Goal: Task Accomplishment & Management: Manage account settings

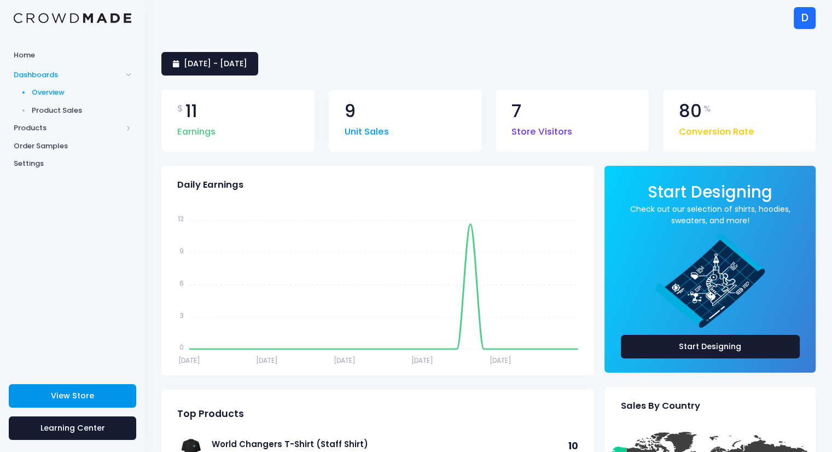
click at [68, 397] on span "View Store" at bounding box center [72, 395] width 43 height 11
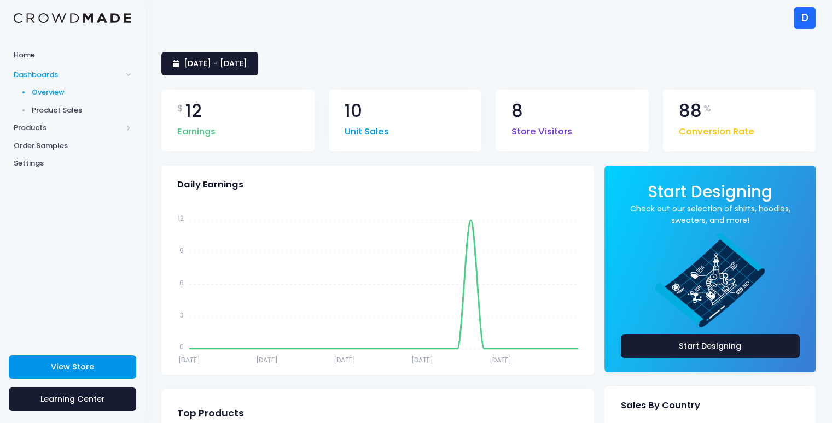
click at [75, 369] on span "View Store" at bounding box center [72, 367] width 43 height 11
click at [98, 125] on span "Products" at bounding box center [68, 128] width 108 height 11
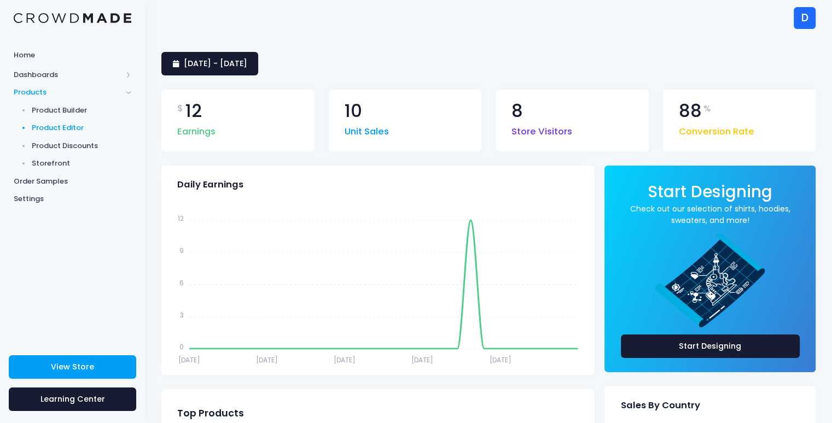
click at [81, 130] on span "Product Editor" at bounding box center [82, 128] width 100 height 11
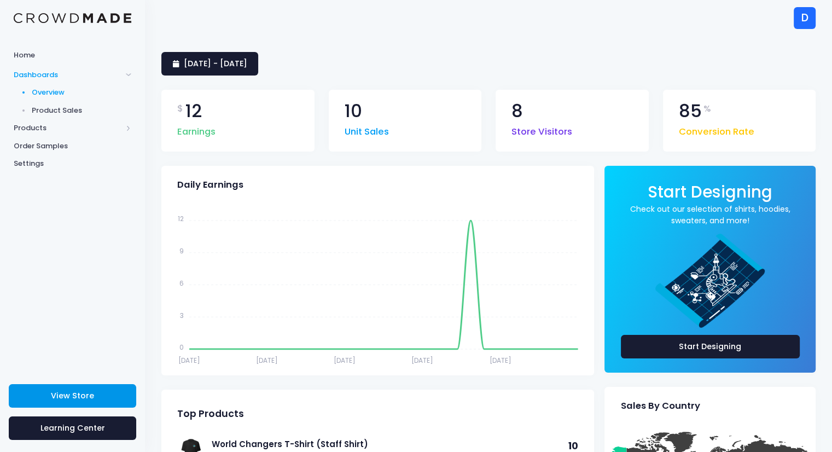
click at [52, 402] on link "View Store" at bounding box center [72, 396] width 127 height 24
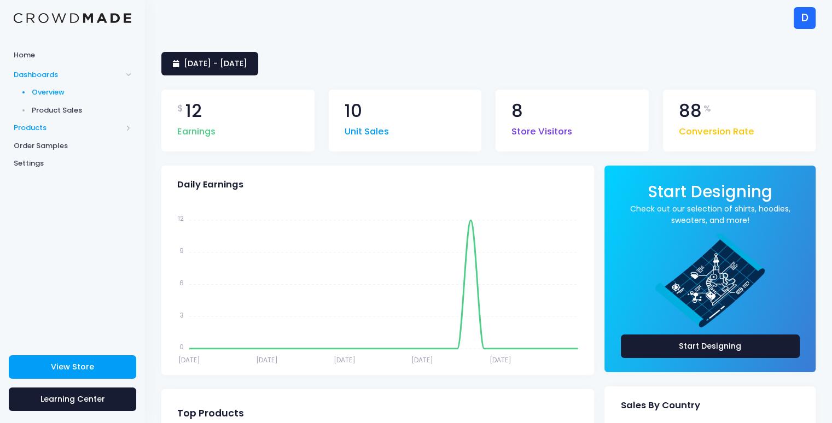
click at [74, 130] on span "Products" at bounding box center [68, 128] width 108 height 11
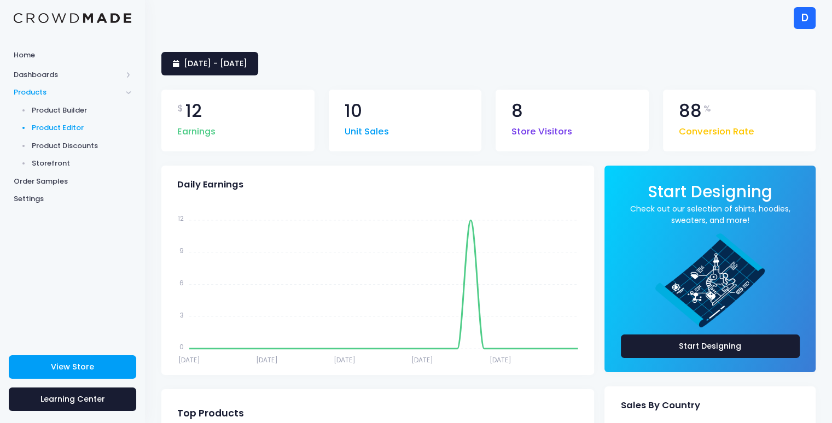
click at [60, 124] on span "Product Editor" at bounding box center [82, 128] width 100 height 11
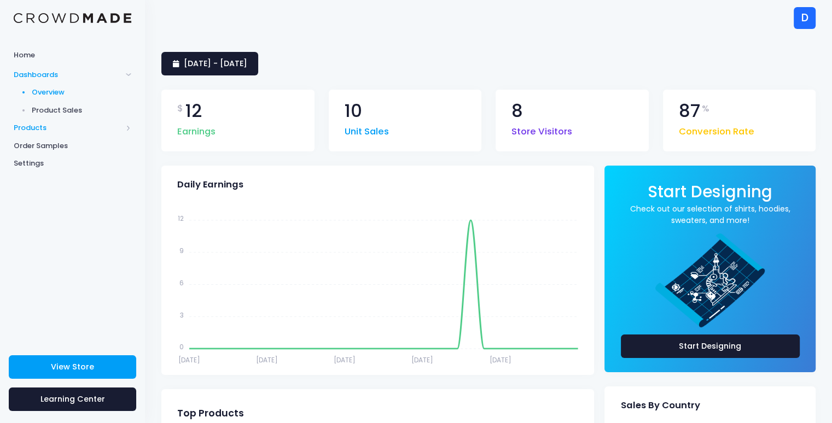
click at [40, 127] on span "Products" at bounding box center [68, 128] width 108 height 11
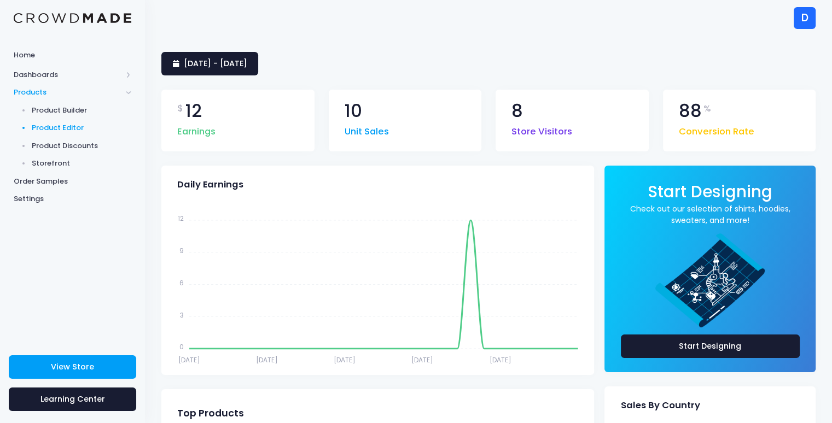
click at [56, 126] on span "Product Editor" at bounding box center [82, 128] width 100 height 11
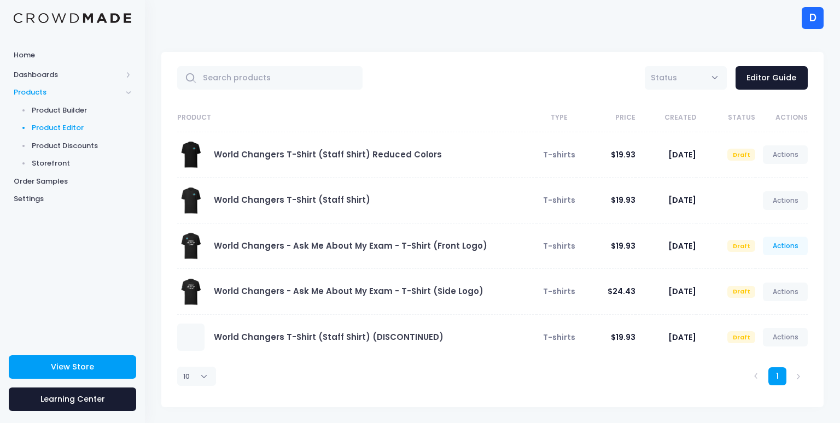
click at [792, 243] on link "Actions" at bounding box center [785, 246] width 45 height 19
click at [409, 113] on th "Product" at bounding box center [356, 118] width 359 height 28
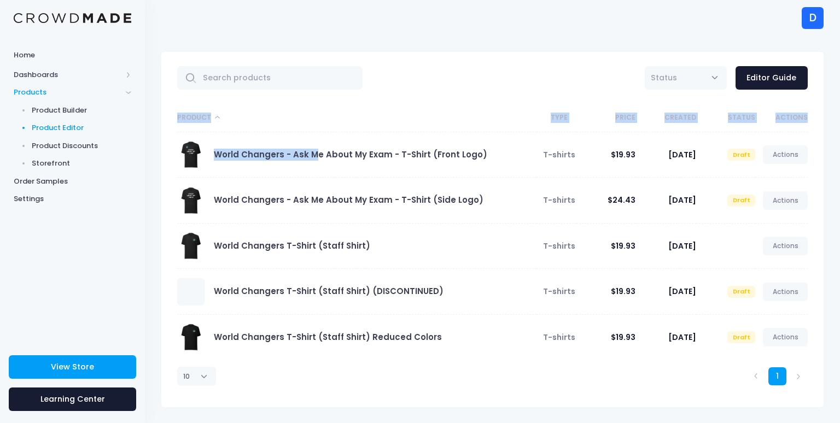
drag, startPoint x: 163, startPoint y: 127, endPoint x: 316, endPoint y: 171, distance: 159.3
click at [316, 171] on div "Product Type Price Created Status Actions World Changers - Ask Me About My Exam…" at bounding box center [492, 256] width 662 height 304
click at [438, 123] on th "Product" at bounding box center [356, 118] width 359 height 28
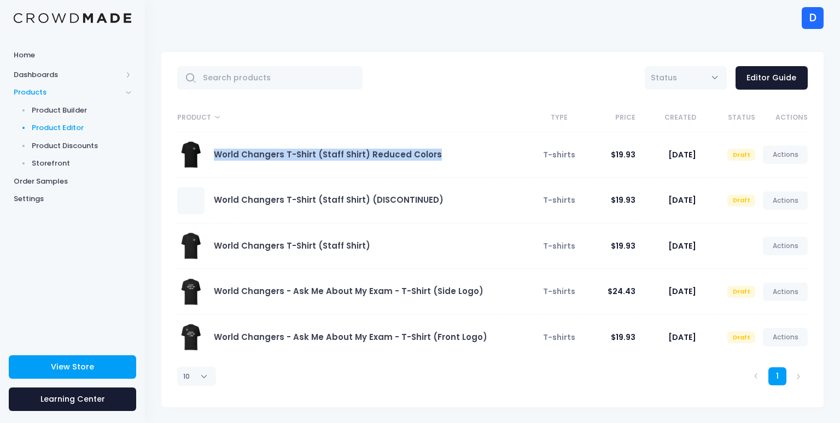
drag, startPoint x: 468, startPoint y: 155, endPoint x: 210, endPoint y: 155, distance: 257.6
click at [210, 155] on div "World Changers T-Shirt (Staff Shirt) Reduced Colors" at bounding box center [354, 154] width 354 height 27
click at [264, 167] on div "World Changers T-Shirt (Staff Shirt) Reduced Colors" at bounding box center [354, 154] width 354 height 27
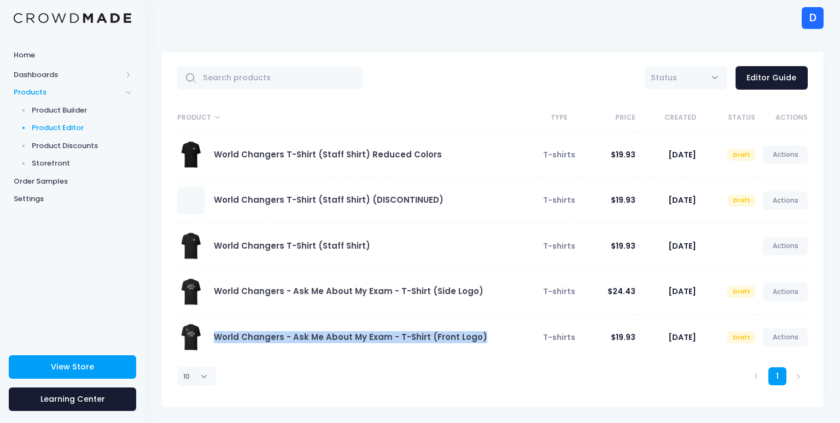
drag, startPoint x: 501, startPoint y: 339, endPoint x: 196, endPoint y: 330, distance: 304.3
click at [196, 330] on div "World Changers - Ask Me About My Exam - T-Shirt (Front Logo)" at bounding box center [354, 337] width 354 height 27
click at [193, 339] on span at bounding box center [190, 337] width 27 height 27
click at [203, 340] on span at bounding box center [190, 337] width 27 height 27
click at [194, 339] on span at bounding box center [190, 337] width 27 height 27
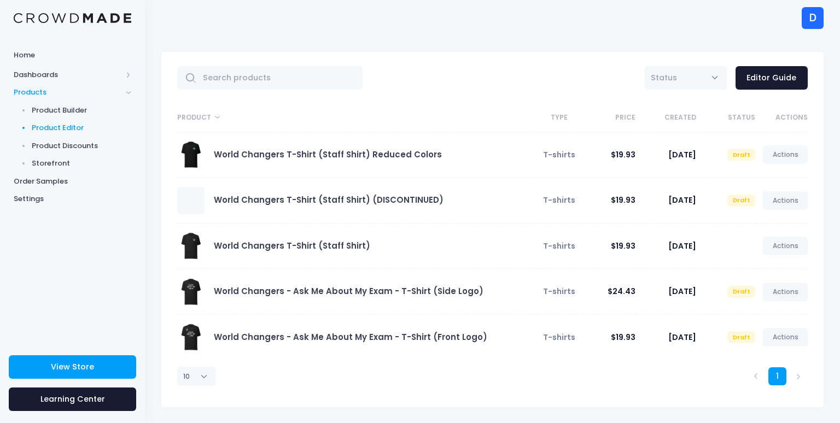
click at [409, 377] on div "10 25 50 100" at bounding box center [305, 376] width 267 height 33
click at [783, 336] on link "Actions" at bounding box center [785, 337] width 45 height 19
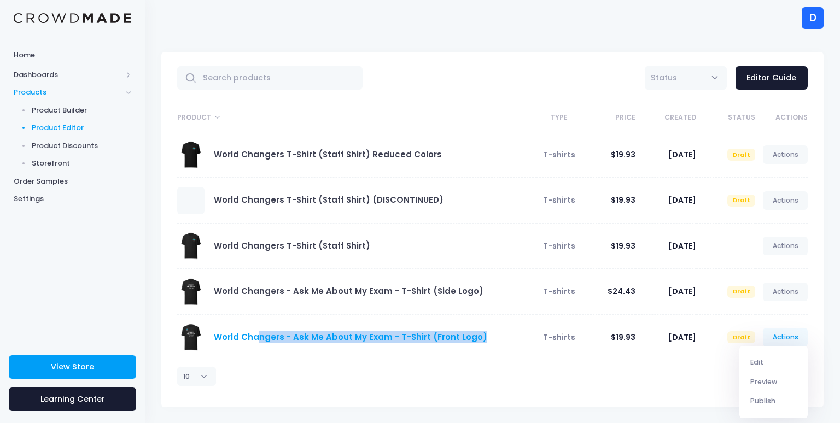
drag, startPoint x: 494, startPoint y: 336, endPoint x: 258, endPoint y: 334, distance: 235.8
click at [258, 334] on div "World Changers - Ask Me About My Exam - T-Shirt (Front Logo)" at bounding box center [354, 337] width 354 height 27
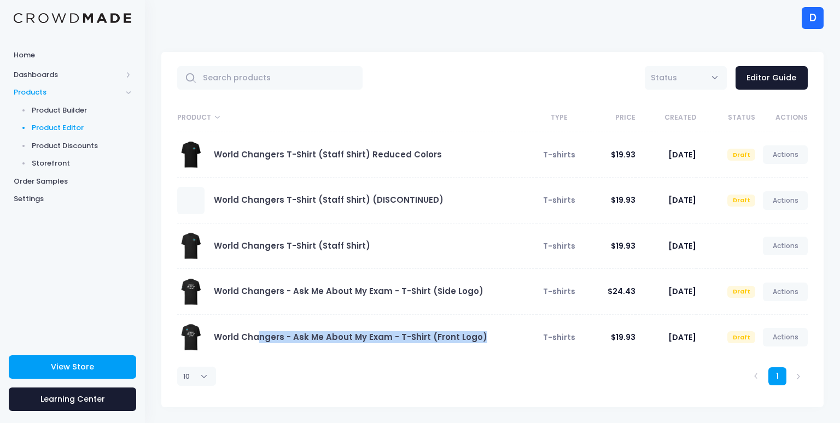
click at [344, 351] on td "World Changers - Ask Me About My Exam - T-Shirt (Front Logo)" at bounding box center [356, 337] width 359 height 45
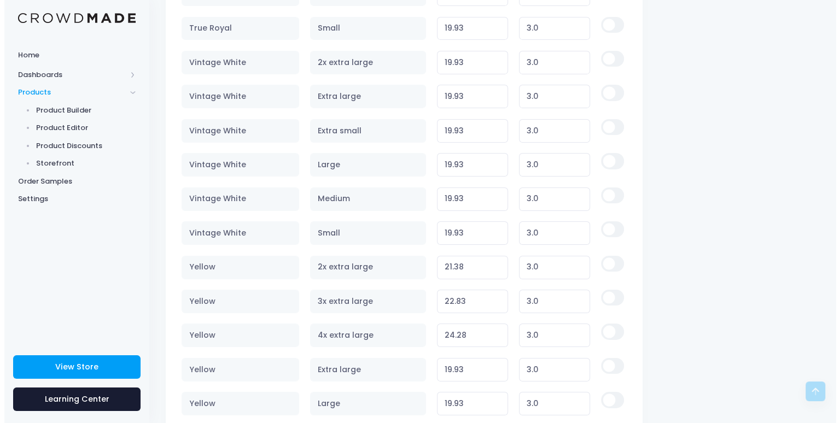
scroll to position [3911, 0]
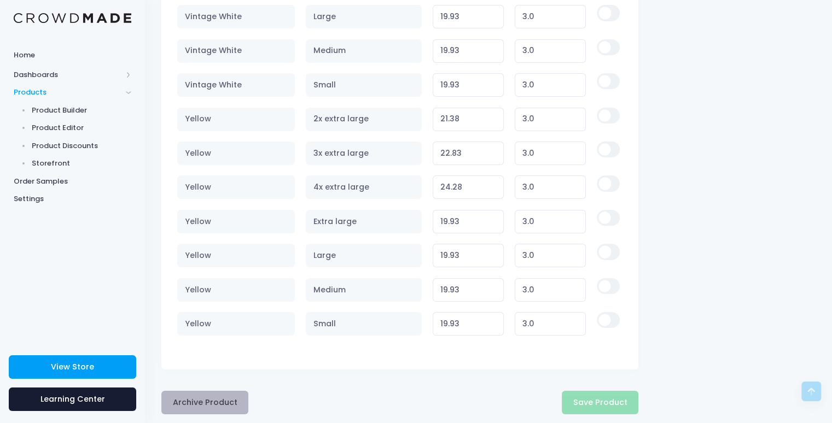
click at [195, 391] on button "Archive Product" at bounding box center [204, 403] width 87 height 24
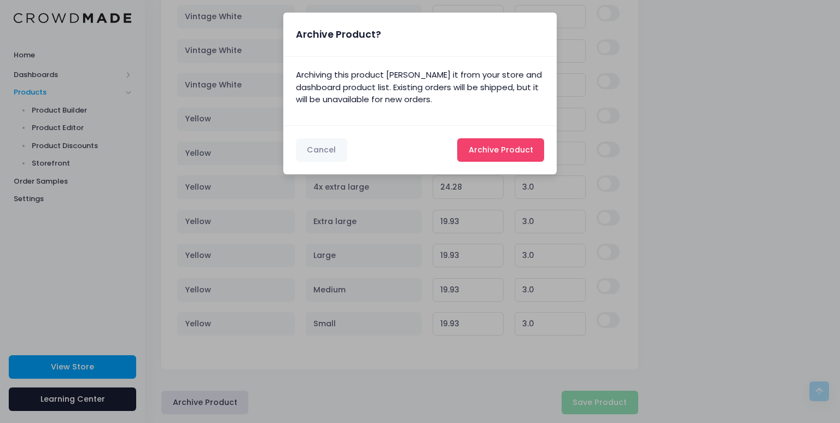
click at [503, 153] on span "Archive Product" at bounding box center [501, 149] width 65 height 11
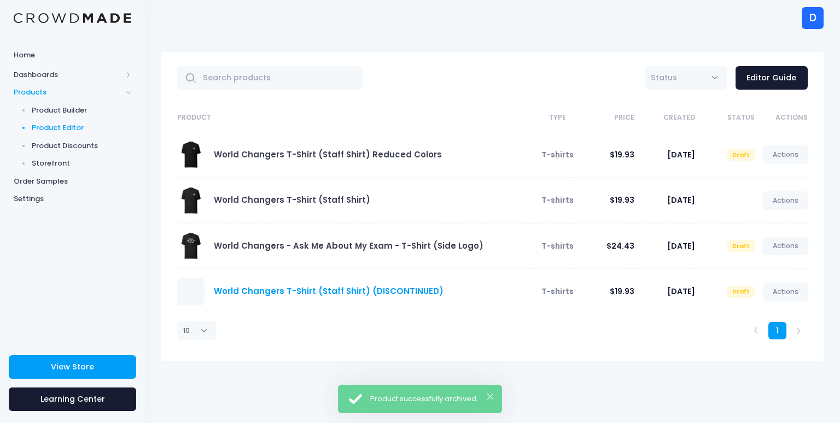
click at [326, 293] on link "World Changers T-Shirt (Staff Shirt) (DISCONTINUED)" at bounding box center [329, 291] width 230 height 11
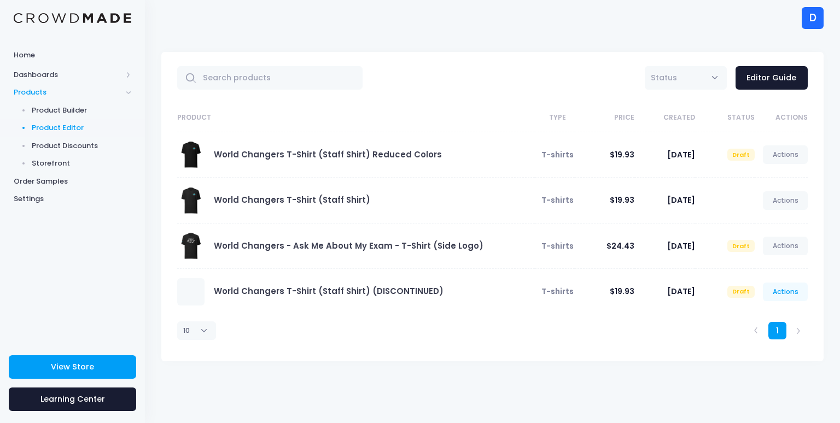
click at [787, 294] on link "Actions" at bounding box center [785, 292] width 45 height 19
click at [761, 317] on link "Edit" at bounding box center [774, 316] width 58 height 19
click at [787, 289] on link "Actions" at bounding box center [785, 292] width 45 height 19
click at [755, 318] on link "Edit" at bounding box center [774, 316] width 58 height 19
click at [783, 290] on link "Actions" at bounding box center [785, 292] width 45 height 19
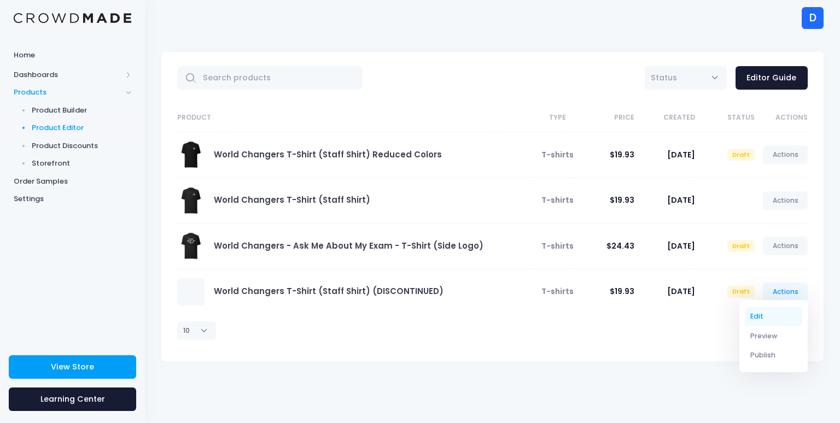
click at [753, 317] on link "Edit" at bounding box center [774, 316] width 58 height 19
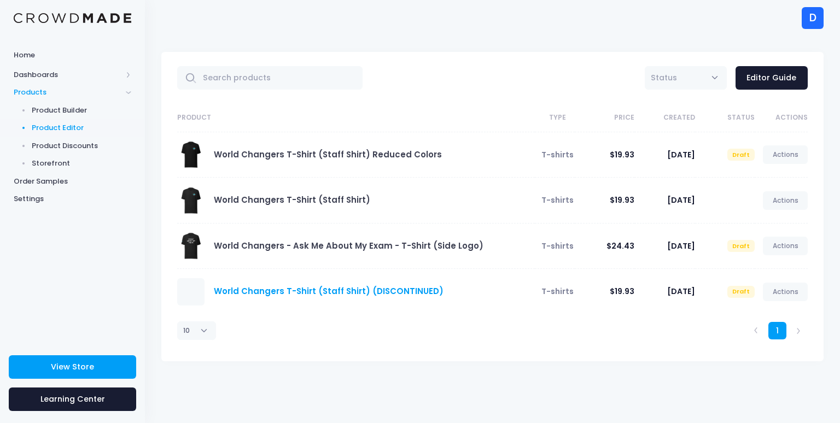
click at [403, 286] on link "World Changers T-Shirt (Staff Shirt) (DISCONTINUED)" at bounding box center [329, 291] width 230 height 11
click at [783, 289] on link "Actions" at bounding box center [785, 292] width 45 height 19
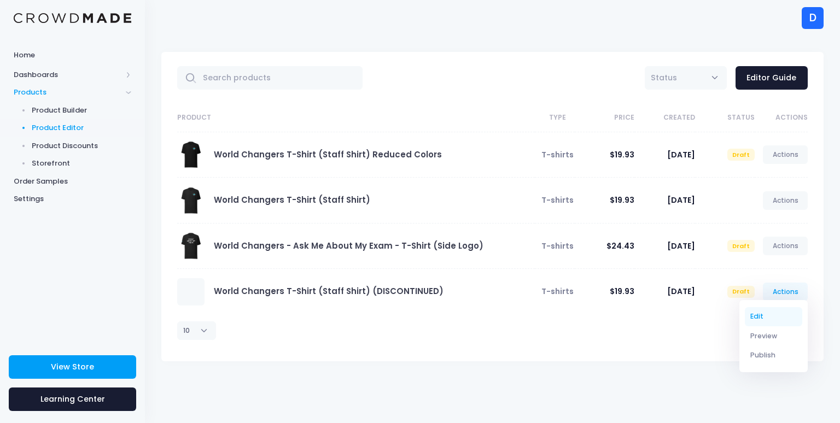
click at [755, 314] on link "Edit" at bounding box center [774, 316] width 58 height 19
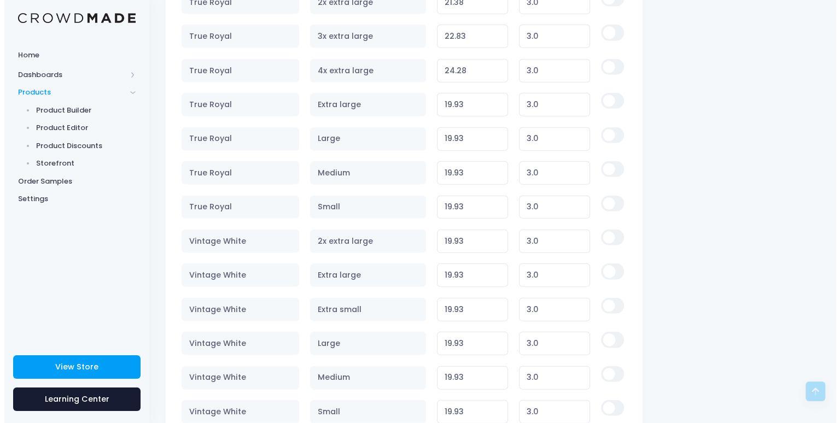
scroll to position [3499, 0]
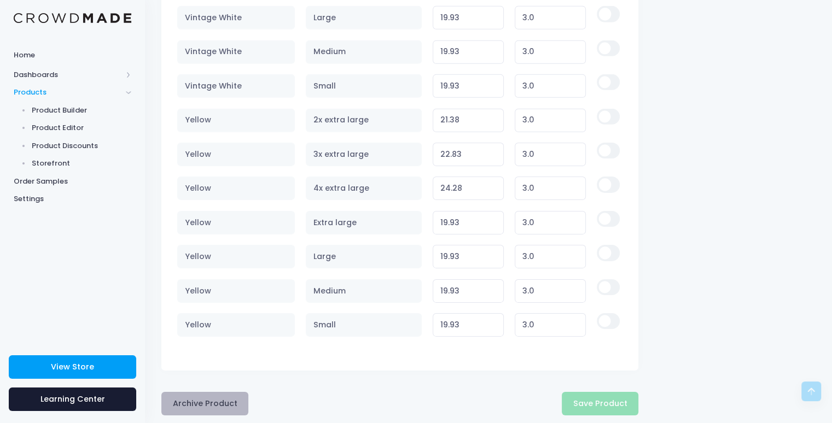
click at [209, 392] on button "Archive Product" at bounding box center [204, 404] width 87 height 24
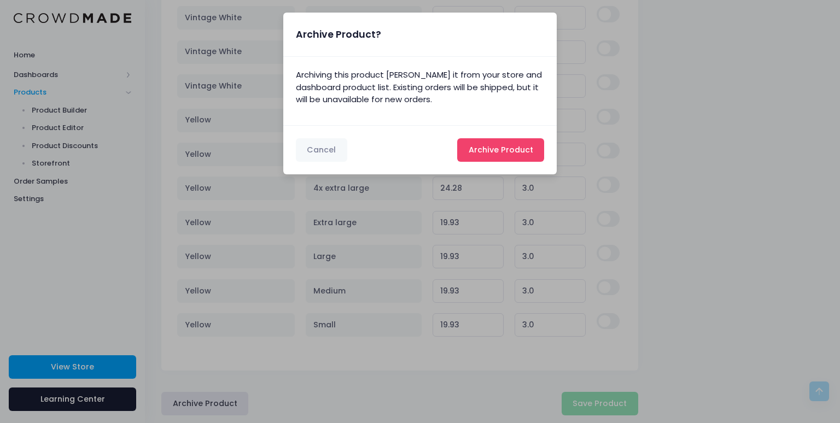
click at [488, 149] on span "Archive Product" at bounding box center [501, 149] width 65 height 11
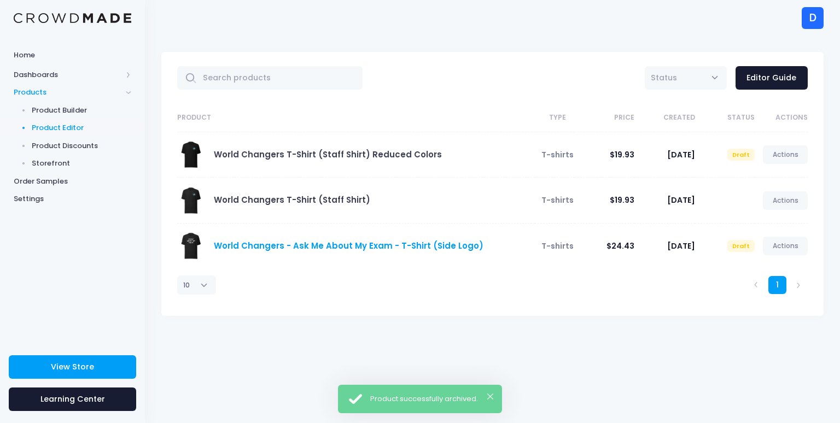
click at [284, 248] on link "World Changers - Ask Me About My Exam - T-Shirt (Side Logo)" at bounding box center [349, 245] width 270 height 11
click at [779, 247] on link "Actions" at bounding box center [785, 246] width 45 height 19
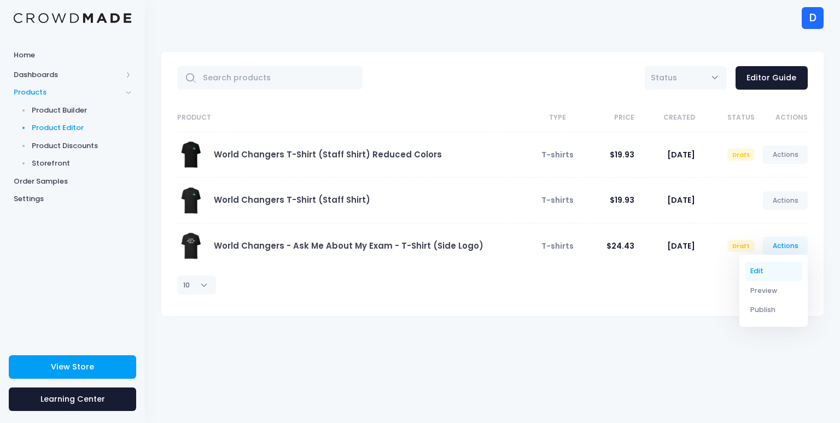
click at [757, 270] on link "Edit" at bounding box center [774, 271] width 58 height 19
click at [779, 247] on link "Actions" at bounding box center [785, 246] width 45 height 19
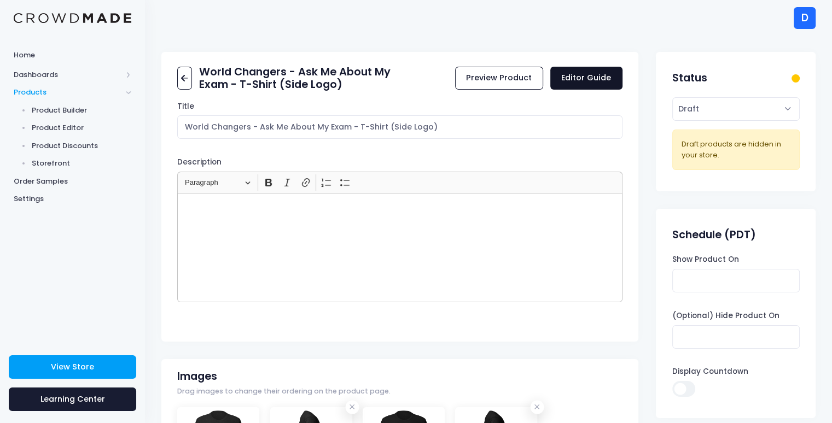
click at [578, 84] on link "Editor Guide" at bounding box center [586, 79] width 72 height 24
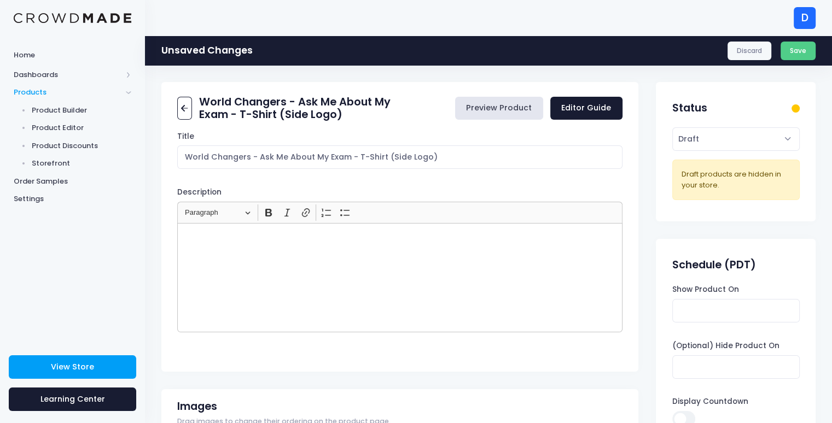
click at [476, 110] on link "Preview Product" at bounding box center [499, 109] width 88 height 24
click at [488, 109] on link "Preview Product" at bounding box center [499, 109] width 88 height 24
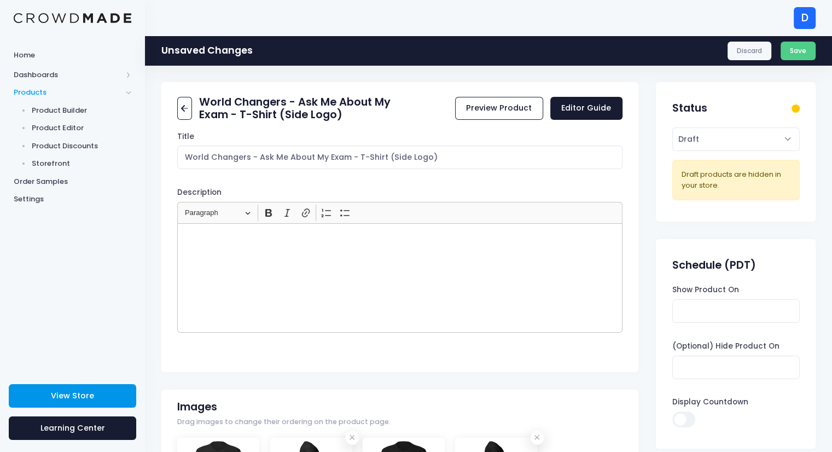
click at [67, 399] on span "View Store" at bounding box center [72, 395] width 43 height 11
click at [55, 127] on span "Product Editor" at bounding box center [82, 128] width 100 height 11
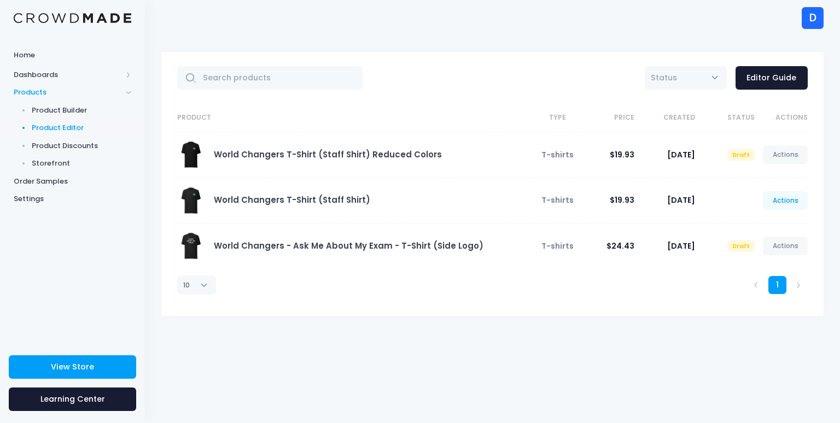
click at [782, 197] on link "Actions" at bounding box center [785, 200] width 45 height 19
click at [788, 265] on link "Unpublish" at bounding box center [774, 264] width 58 height 19
click at [371, 150] on link "World Changers T-Shirt (Staff Shirt) Reduced Colors" at bounding box center [328, 154] width 228 height 11
click at [793, 158] on link "Actions" at bounding box center [785, 155] width 45 height 19
click at [764, 179] on link "Edit" at bounding box center [774, 180] width 58 height 19
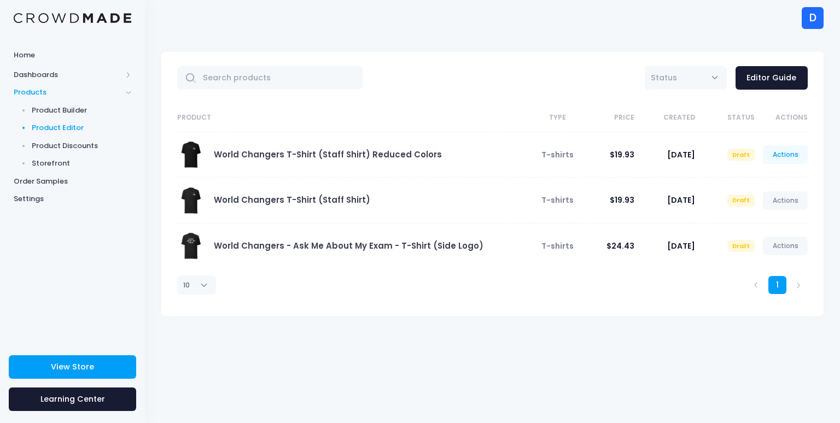
click at [777, 156] on link "Actions" at bounding box center [785, 155] width 45 height 19
click at [755, 200] on link "Preview" at bounding box center [774, 199] width 58 height 19
click at [784, 199] on link "Actions" at bounding box center [785, 200] width 45 height 19
click at [755, 226] on link "Edit" at bounding box center [774, 226] width 58 height 19
click at [784, 198] on link "Actions" at bounding box center [785, 200] width 45 height 19
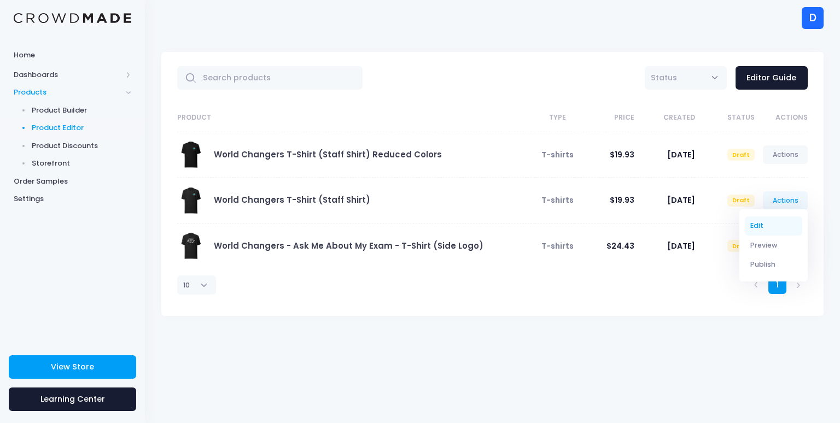
click at [755, 224] on link "Edit" at bounding box center [774, 226] width 58 height 19
click at [777, 189] on td "Actions Edit Preview Publish" at bounding box center [781, 201] width 53 height 46
click at [779, 197] on link "Actions" at bounding box center [785, 200] width 45 height 19
click at [758, 228] on link "Edit" at bounding box center [774, 226] width 58 height 19
click at [787, 200] on link "Actions" at bounding box center [785, 200] width 45 height 19
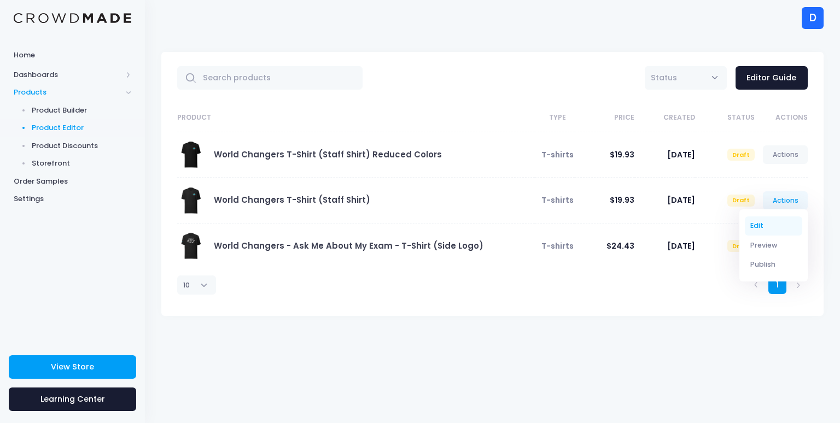
click at [758, 226] on link "Edit" at bounding box center [774, 226] width 58 height 19
click at [785, 198] on link "Actions" at bounding box center [785, 200] width 45 height 19
click at [755, 222] on link "Edit" at bounding box center [774, 226] width 58 height 19
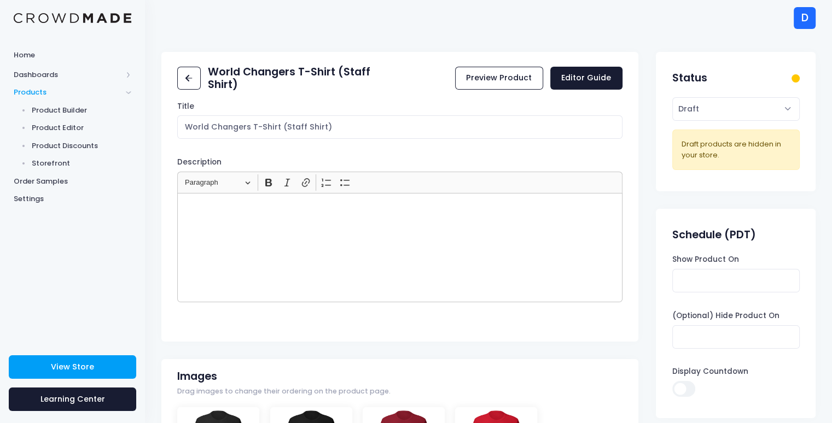
scroll to position [54, 0]
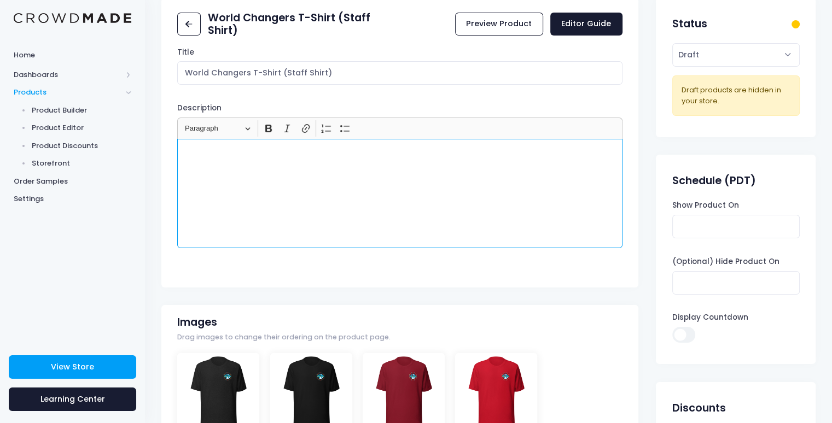
click at [446, 246] on div "Rich Text Editor, main" at bounding box center [399, 193] width 445 height 109
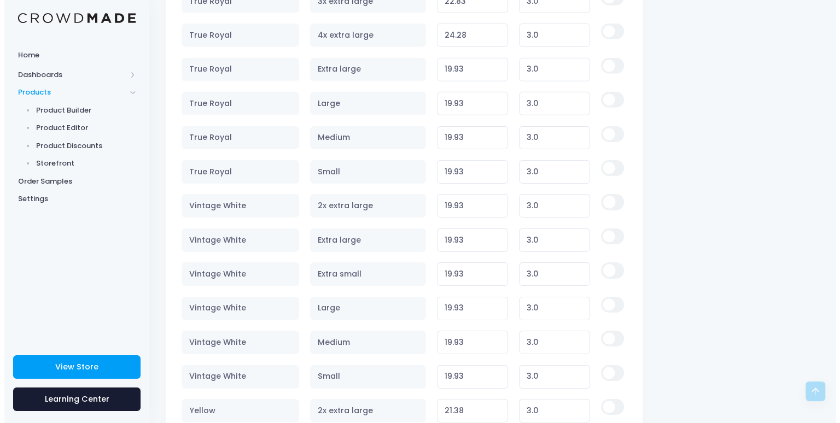
scroll to position [3808, 0]
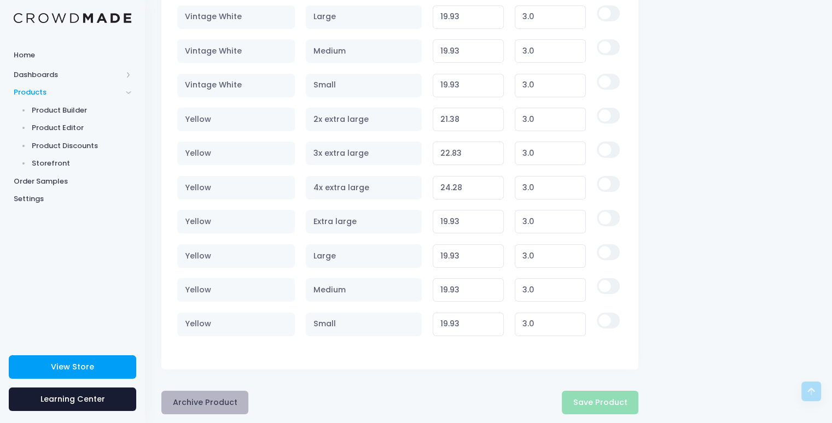
click at [184, 391] on button "Archive Product" at bounding box center [204, 403] width 87 height 24
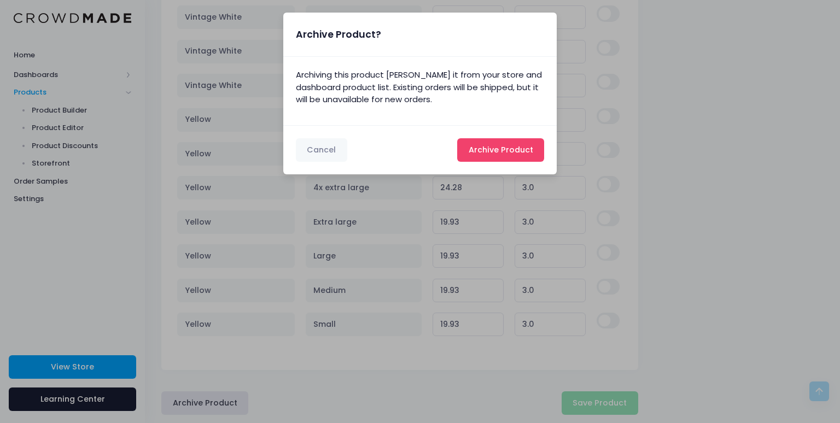
click at [492, 149] on span "Archive Product" at bounding box center [501, 149] width 65 height 11
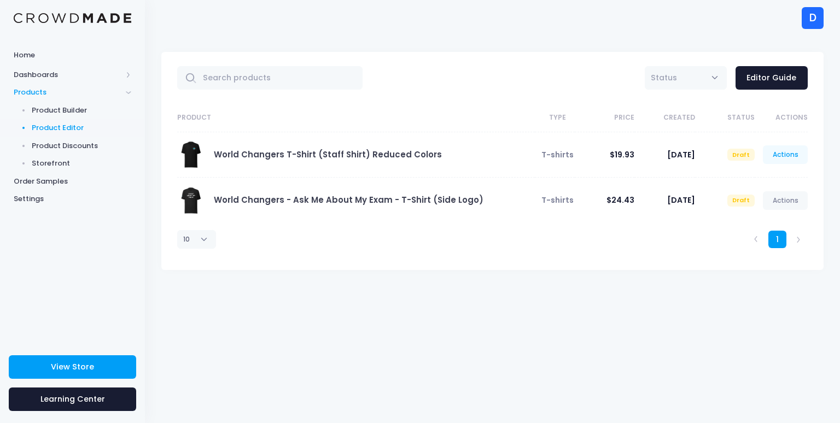
click at [779, 153] on link "Actions" at bounding box center [785, 155] width 45 height 19
click at [758, 180] on link "Edit" at bounding box center [774, 180] width 58 height 19
click at [787, 156] on link "Actions" at bounding box center [785, 155] width 45 height 19
click at [759, 180] on link "Edit" at bounding box center [774, 180] width 58 height 19
click at [776, 151] on link "Actions" at bounding box center [785, 155] width 45 height 19
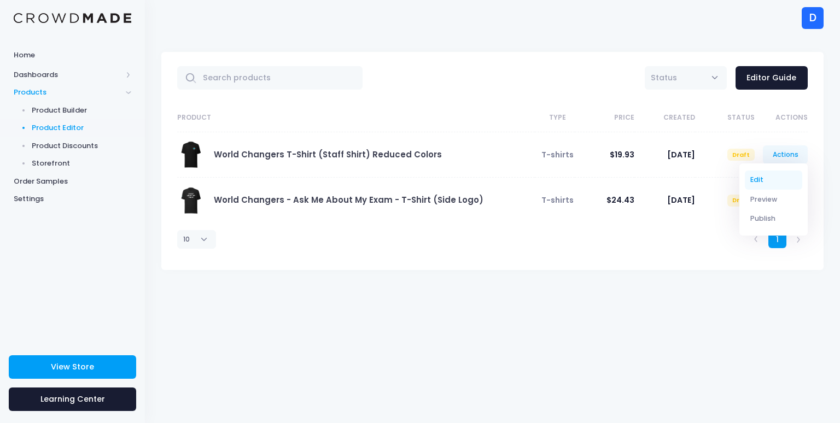
click at [751, 177] on link "Edit" at bounding box center [774, 180] width 58 height 19
click at [787, 153] on link "Actions" at bounding box center [785, 155] width 45 height 19
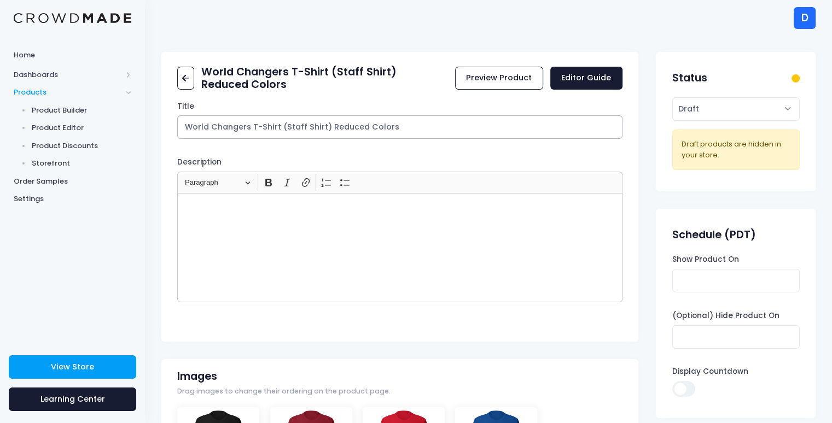
click at [400, 125] on input "World Changers T-Shirt (Staff Shirt) Reduced Colors" at bounding box center [399, 127] width 445 height 24
click at [184, 127] on input "World Changers T-Shirt" at bounding box center [399, 127] width 445 height 24
type input "World Changers T-Shirt"
click at [702, 109] on div "Status Active Draft Set the product status. Active products are visible in your…" at bounding box center [736, 121] width 160 height 139
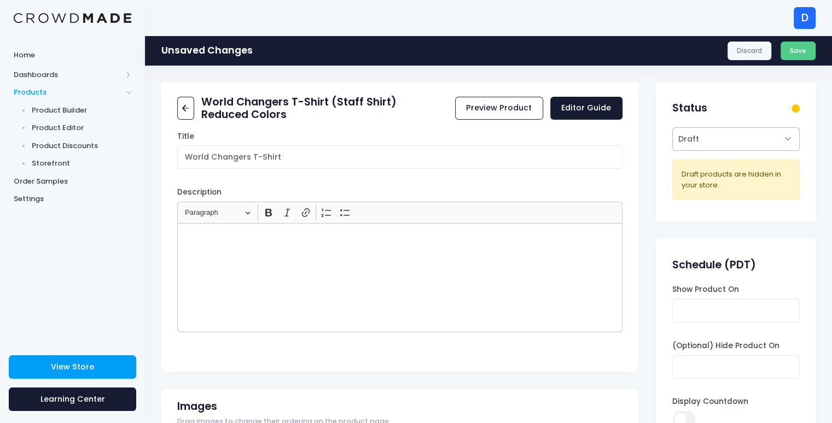
select select "active"
click at [672, 127] on select "Active Draft" at bounding box center [735, 139] width 127 height 24
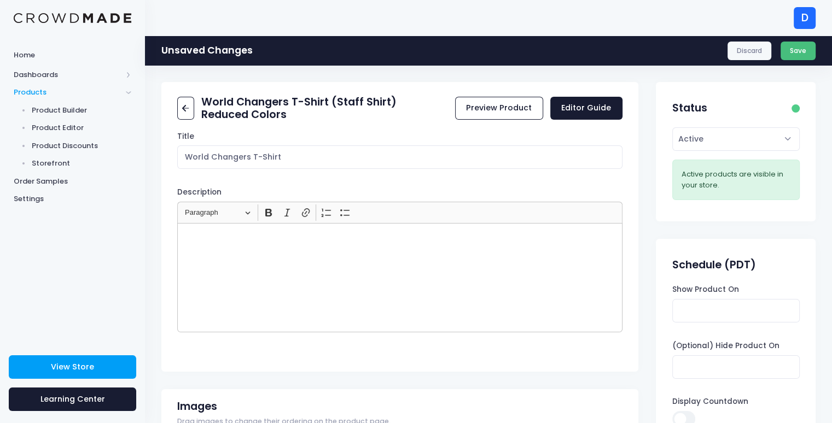
click at [793, 44] on button "Save" at bounding box center [799, 51] width 36 height 19
click at [806, 52] on div "Discard Save" at bounding box center [772, 51] width 88 height 19
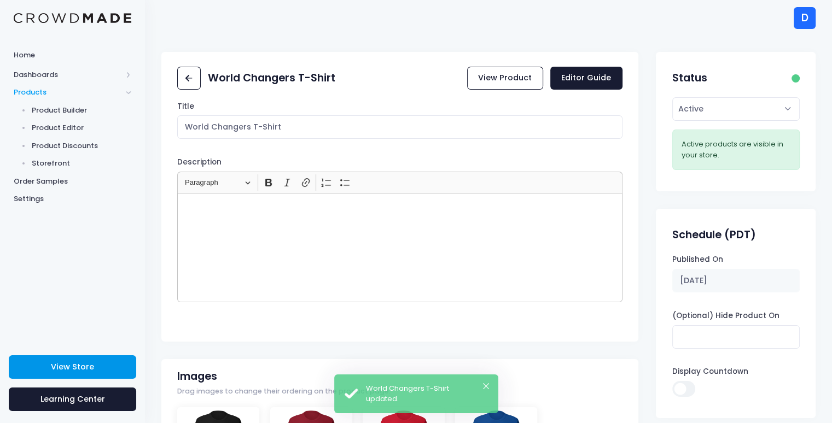
click at [45, 368] on link "View Store" at bounding box center [72, 368] width 127 height 24
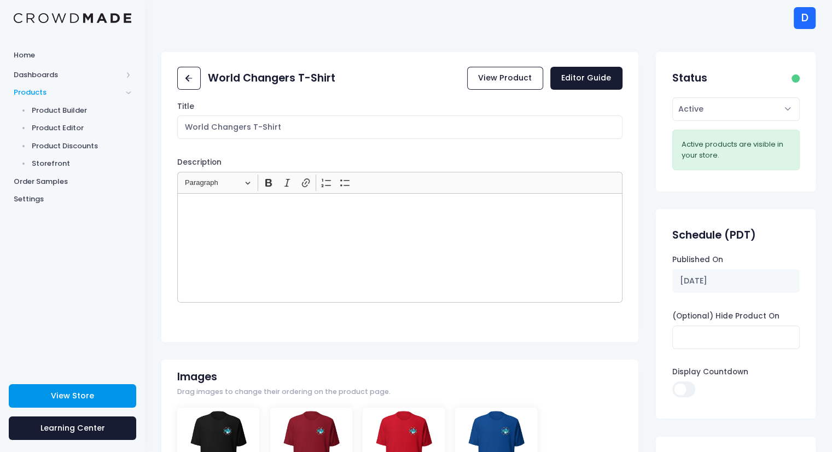
click at [55, 386] on link "View Store" at bounding box center [72, 396] width 127 height 24
click at [584, 71] on link "Editor Guide" at bounding box center [586, 79] width 72 height 24
click at [196, 81] on link at bounding box center [189, 79] width 24 height 24
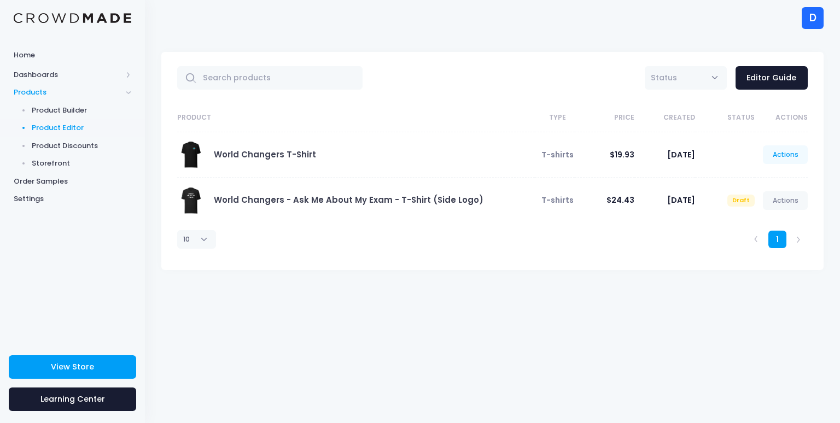
click at [776, 152] on link "Actions" at bounding box center [785, 155] width 45 height 19
click at [756, 179] on link "Edit" at bounding box center [774, 180] width 58 height 19
click at [777, 149] on link "Actions" at bounding box center [785, 155] width 45 height 19
click at [755, 179] on link "Edit" at bounding box center [774, 180] width 58 height 19
click at [267, 154] on link "World Changers T-Shirt" at bounding box center [265, 154] width 102 height 11
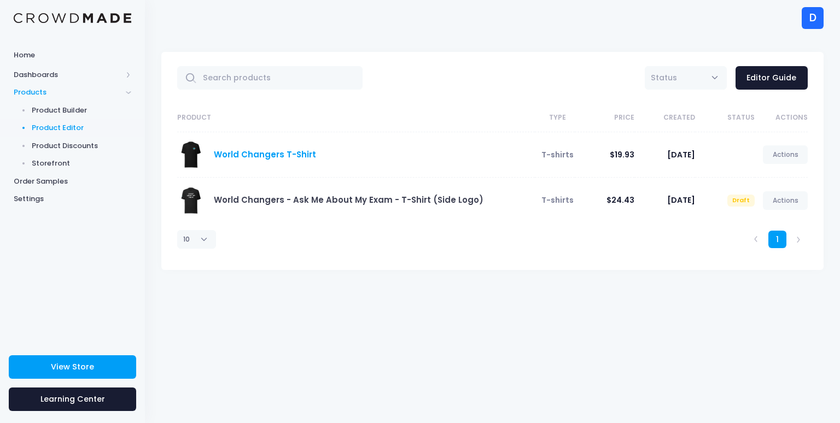
click at [243, 153] on link "World Changers T-Shirt" at bounding box center [265, 154] width 102 height 11
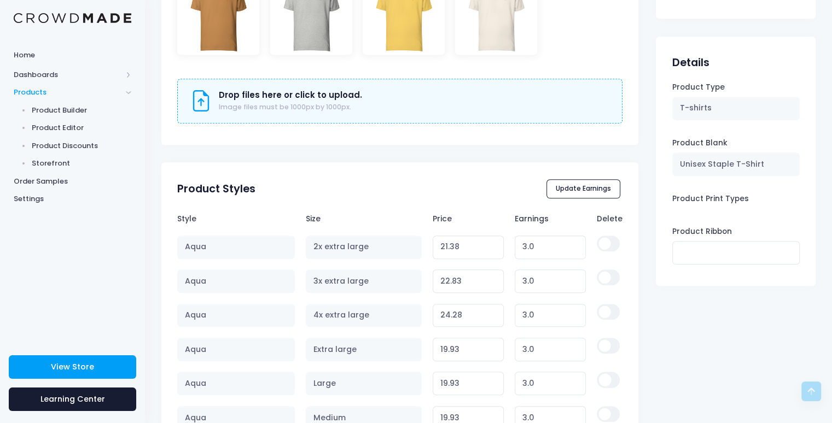
scroll to position [641, 0]
click at [578, 188] on button "Update Earnings" at bounding box center [583, 188] width 74 height 19
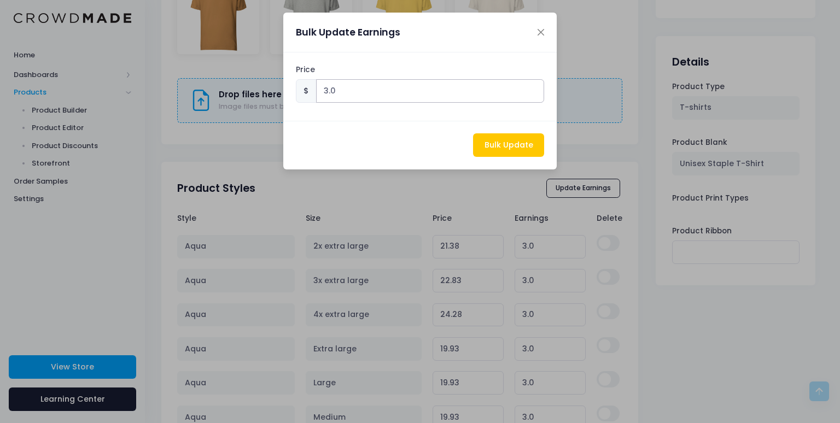
click at [325, 91] on input "3.0" at bounding box center [430, 91] width 229 height 24
type input "8.0"
click at [501, 150] on button "Bulk Update" at bounding box center [508, 145] width 71 height 24
type input "26.38"
type input "8.00"
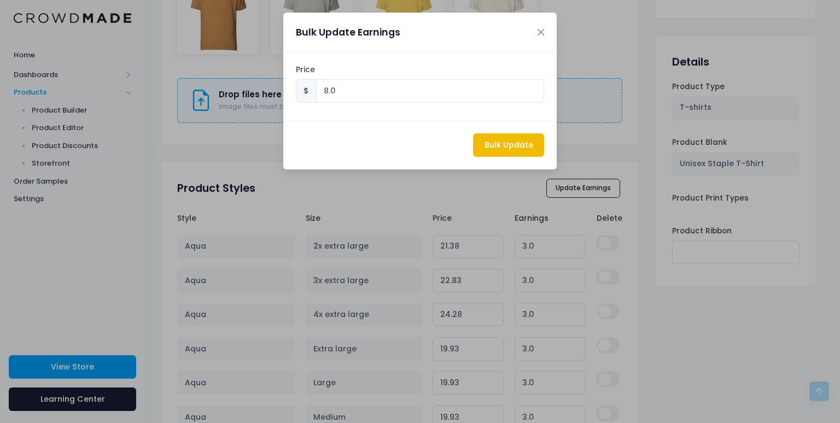
type input "27.83"
type input "8.00"
type input "29.28"
type input "8.00"
type input "24.93"
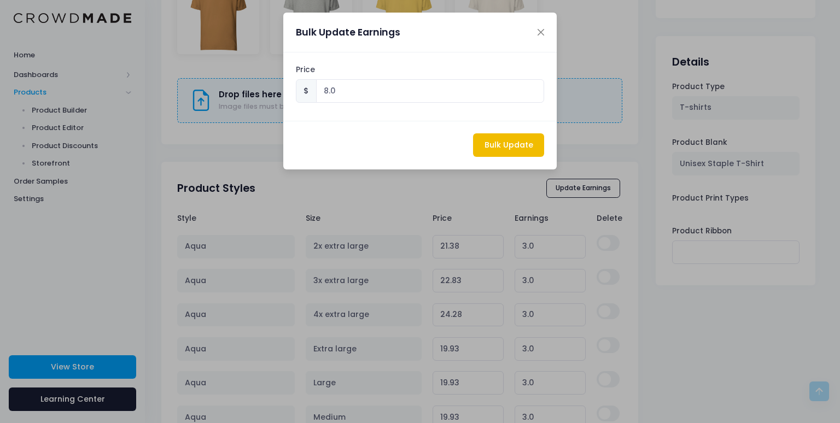
type input "8.00"
type input "24.93"
type input "8.00"
type input "24.93"
type input "8.00"
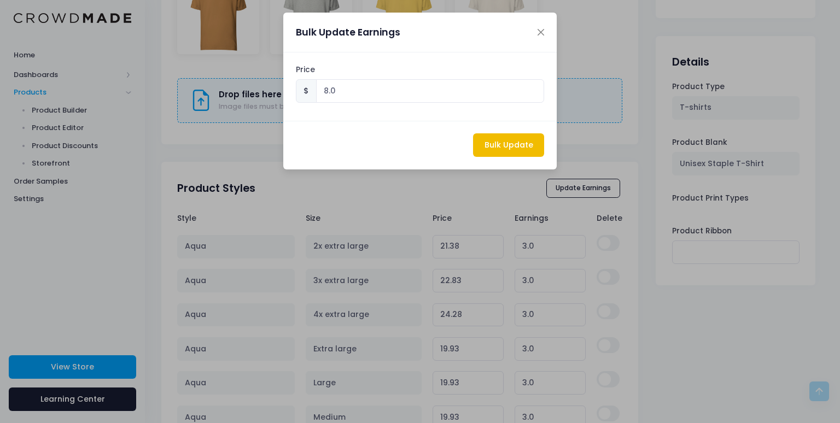
type input "24.93"
type input "8.00"
type input "26.38"
type input "8.00"
type input "27.83"
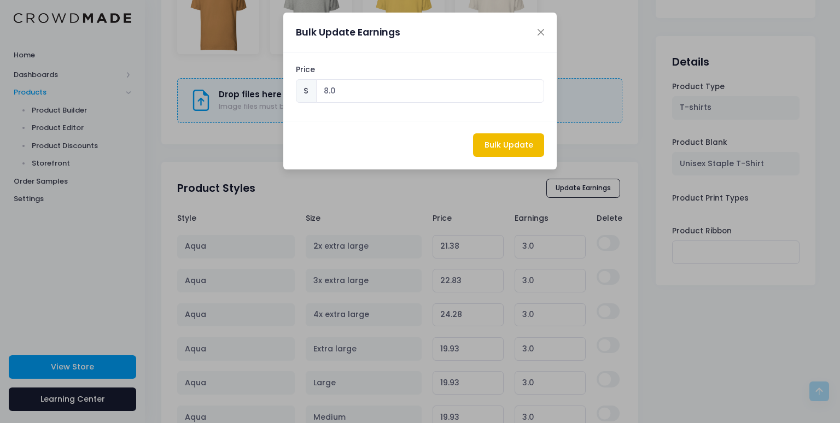
type input "8.00"
type input "29.28"
type input "8.00"
type input "24.93"
type input "8.00"
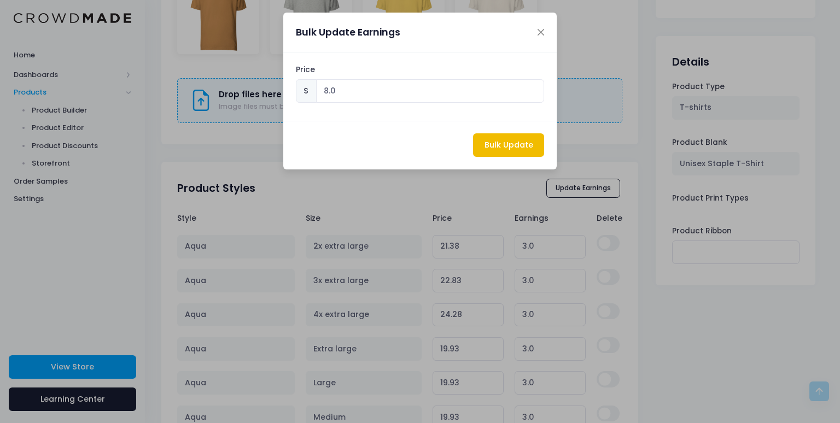
type input "24.93"
type input "8.00"
type input "24.93"
type input "8.00"
type input "24.93"
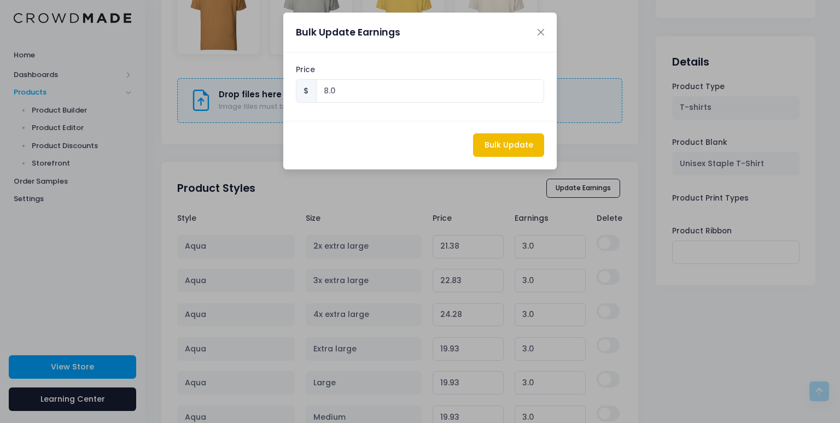
type input "8.00"
type input "26.38"
type input "8.00"
type input "27.83"
type input "8.00"
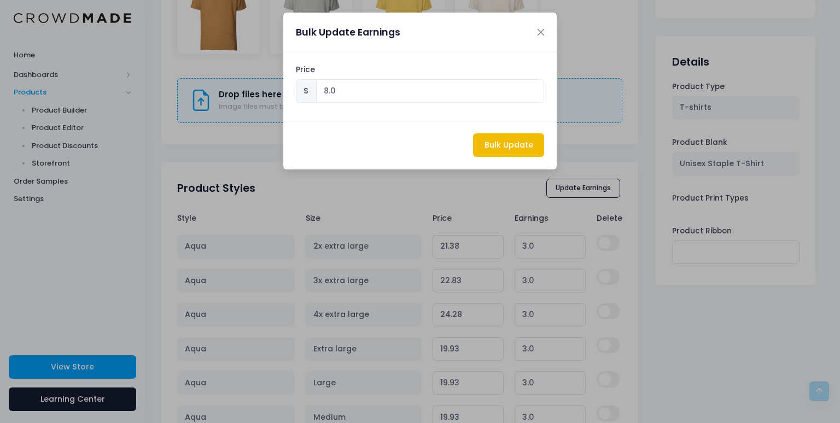
type input "29.28"
type input "8.00"
type input "30.73"
type input "8.00"
type input "25.13"
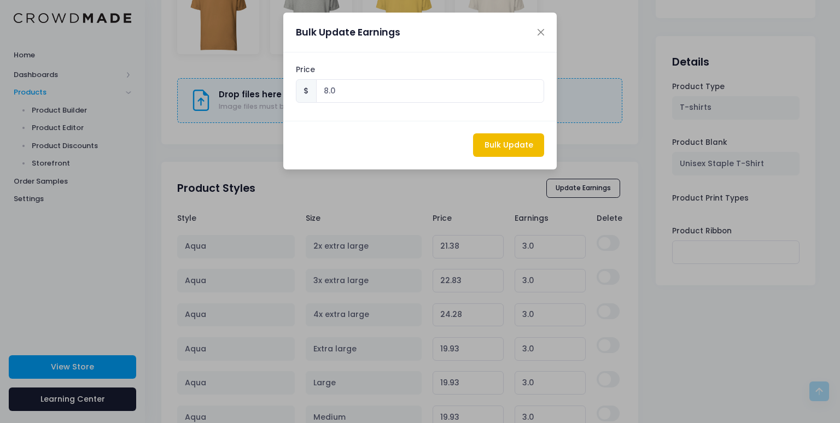
type input "8.00"
type input "25.13"
type input "8.00"
type input "25.13"
type input "8.00"
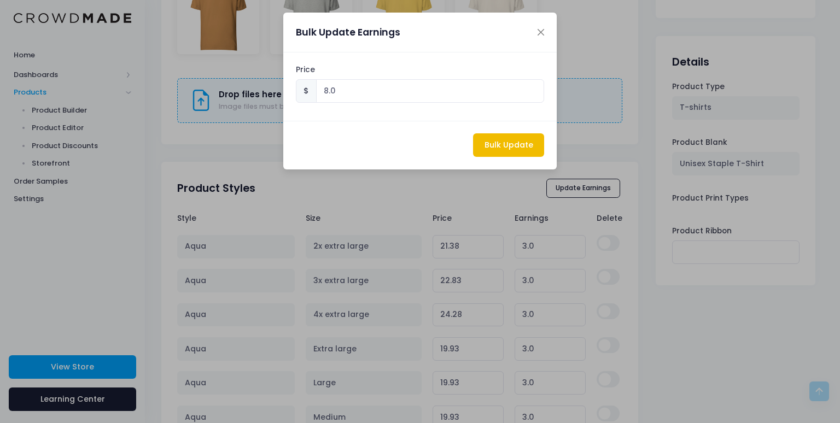
type input "25.13"
type input "8.00"
type input "25.13"
type input "8.00"
type input "26.58"
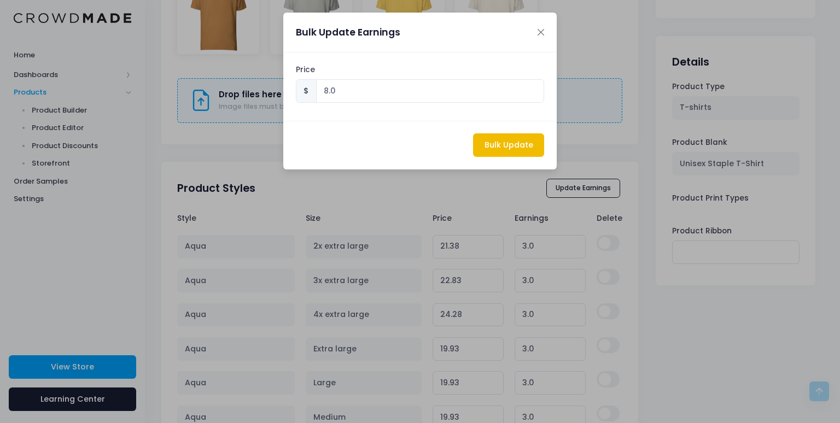
type input "8.00"
type input "27.83"
type input "8.00"
type input "29.28"
type input "8.00"
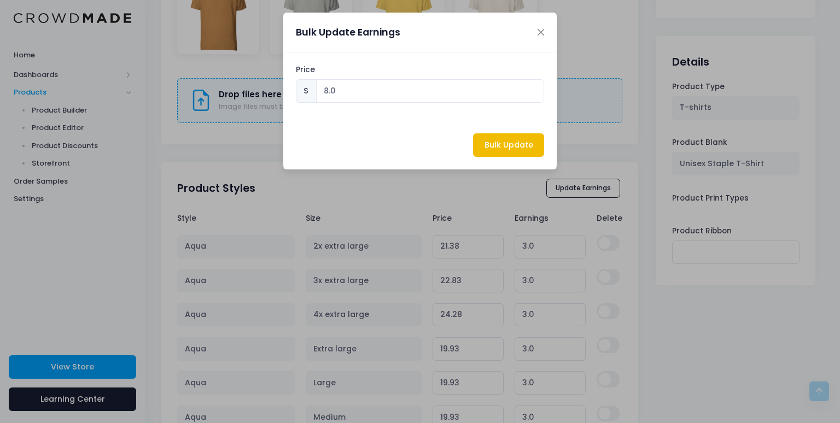
type input "30.73"
type input "8.00"
type input "24.93"
type input "8.00"
type input "25.13"
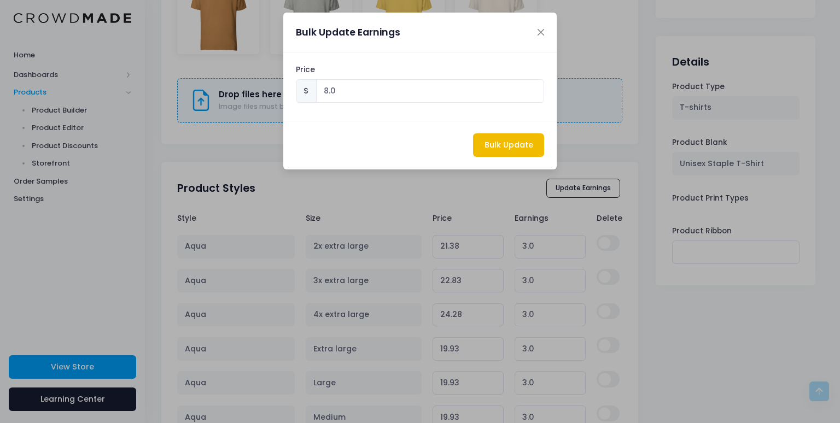
type input "8.00"
type input "24.93"
type input "8.00"
type input "24.93"
type input "8.00"
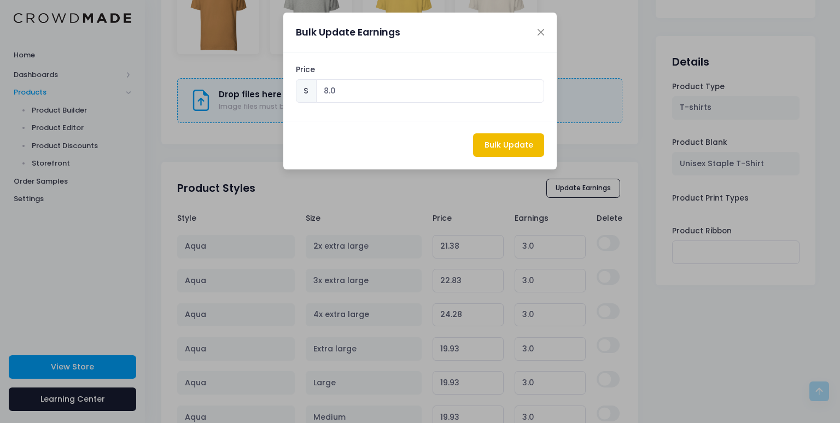
type input "25.13"
type input "8.00"
type input "26.38"
type input "8.00"
type input "24.93"
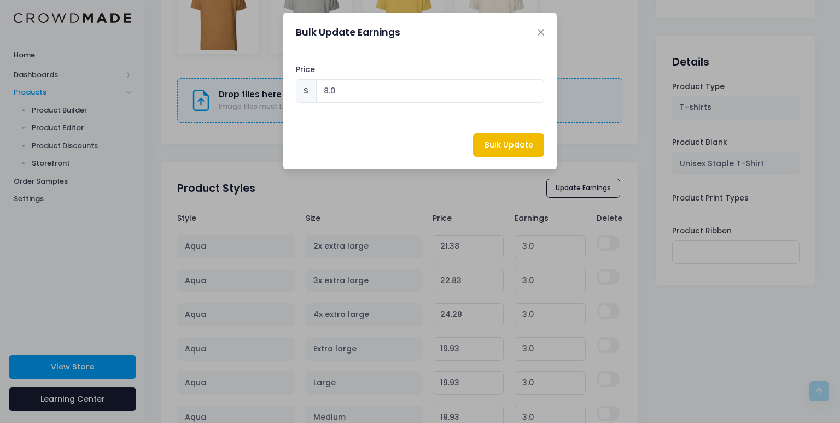
type input "8.00"
type input "24.93"
type input "8.00"
type input "24.93"
type input "8.00"
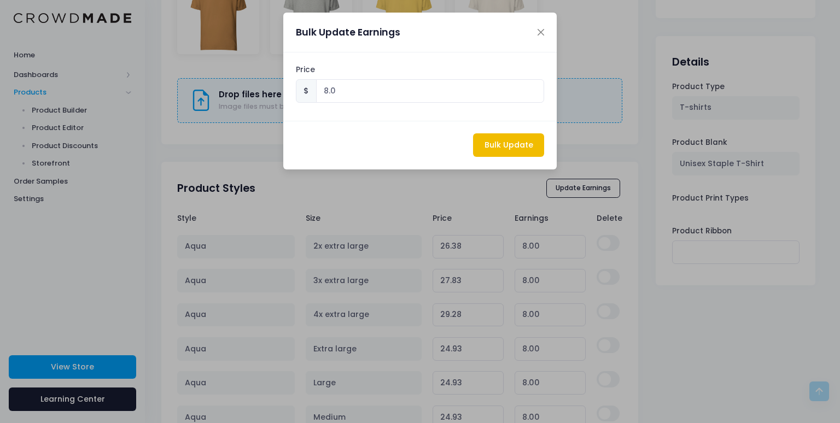
type input "24.93"
type input "8.00"
type input "24.93"
type input "8.00"
type input "26.38"
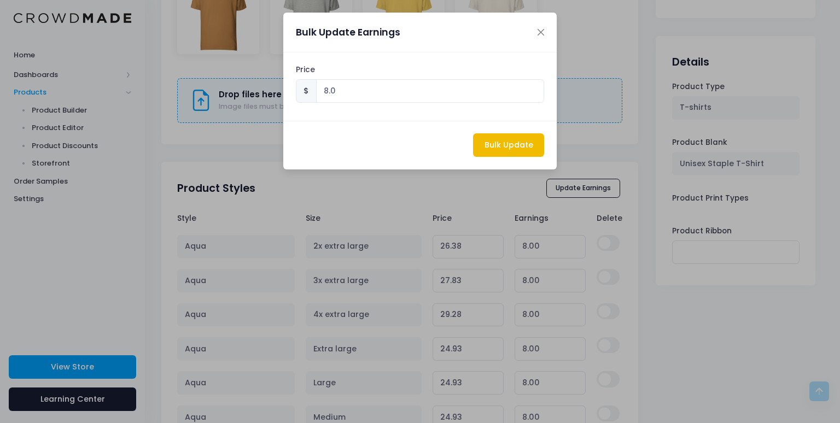
type input "8.00"
type input "27.83"
type input "8.00"
type input "29.28"
type input "8.00"
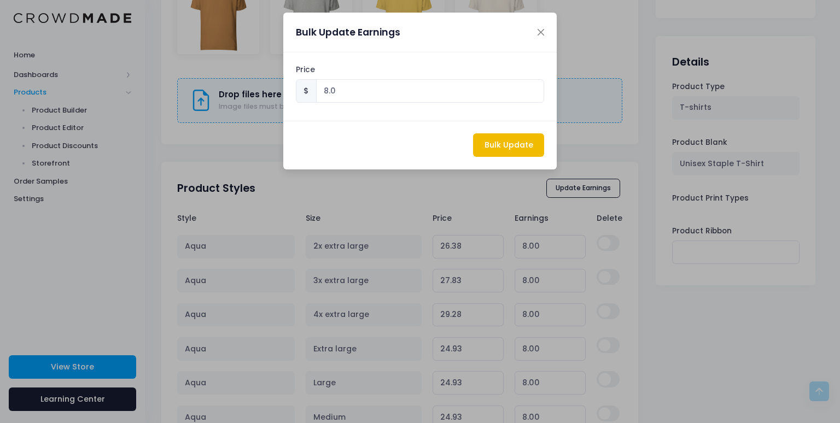
type input "24.93"
type input "8.00"
type input "24.93"
type input "8.00"
type input "24.93"
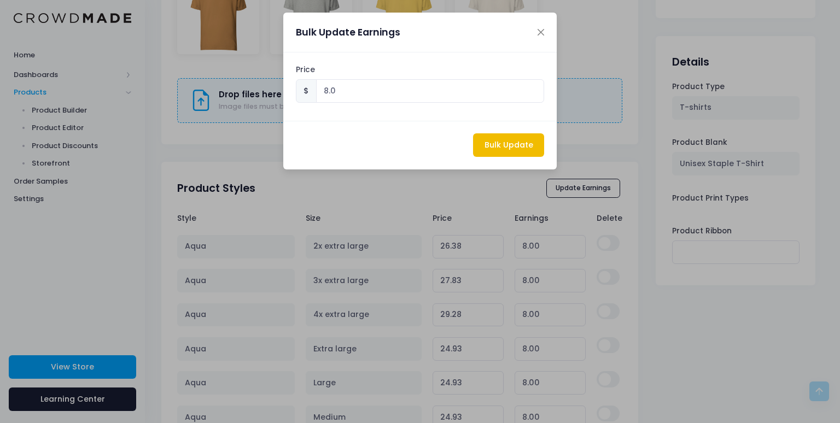
type input "8.00"
type input "24.93"
type input "8.00"
type input "26.38"
type input "8.00"
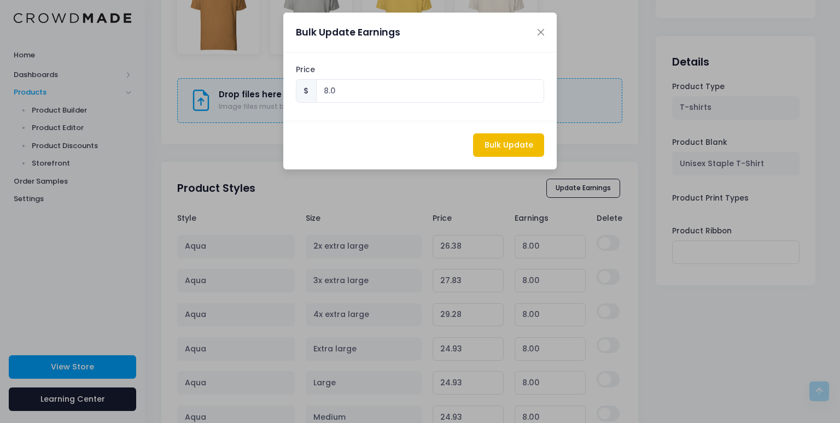
type input "24.93"
type input "8.00"
type input "24.93"
type input "8.00"
type input "24.93"
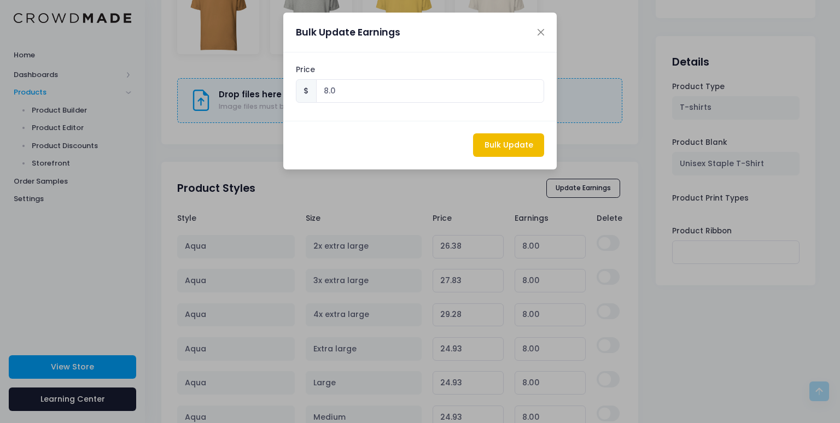
type input "8.00"
type input "24.93"
type input "8.00"
type input "26.58"
type input "8.00"
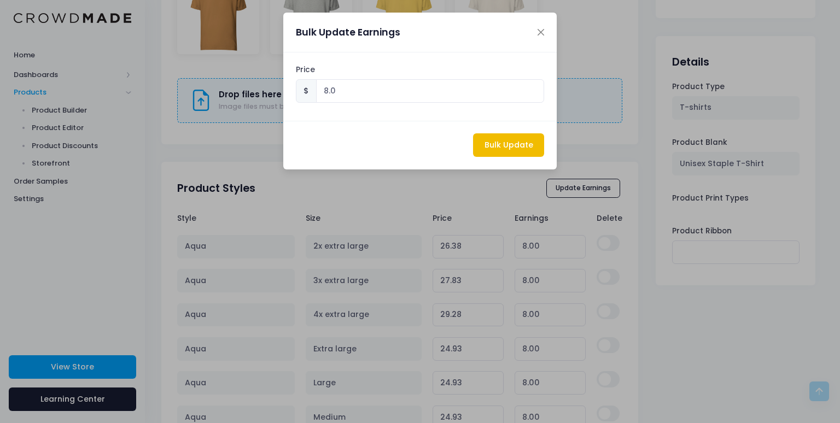
type input "27.83"
type input "8.00"
type input "29.28"
type input "8.00"
type input "30.73"
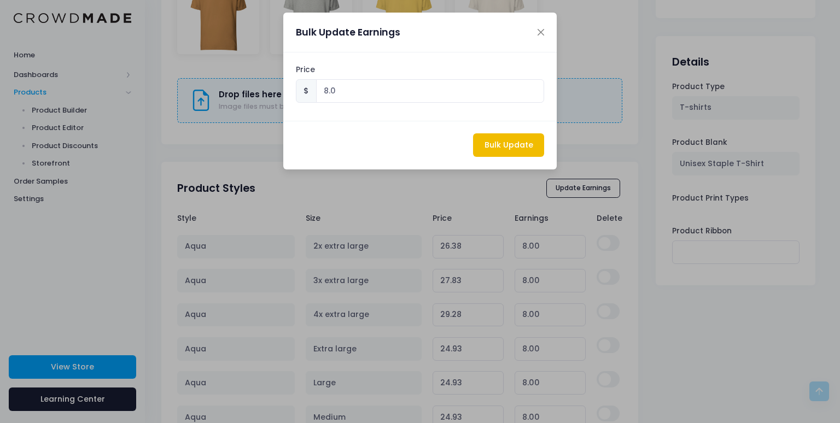
type input "8.00"
type input "25.13"
type input "8.00"
type input "24.93"
type input "8.00"
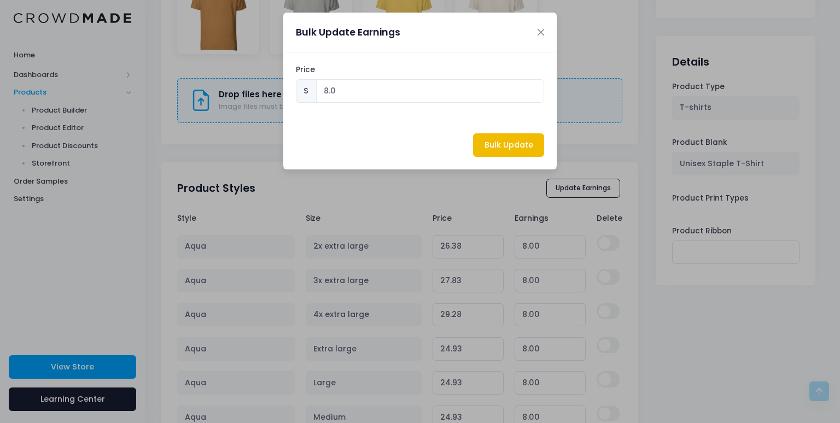
type input "25.13"
type input "8.00"
type input "25.13"
type input "8.00"
type input "25.13"
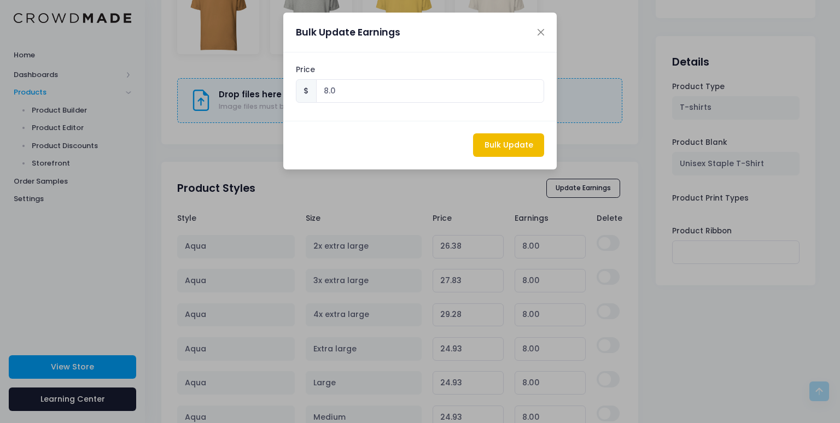
type input "8.00"
type input "26.38"
type input "8.00"
type input "27.83"
type input "8.00"
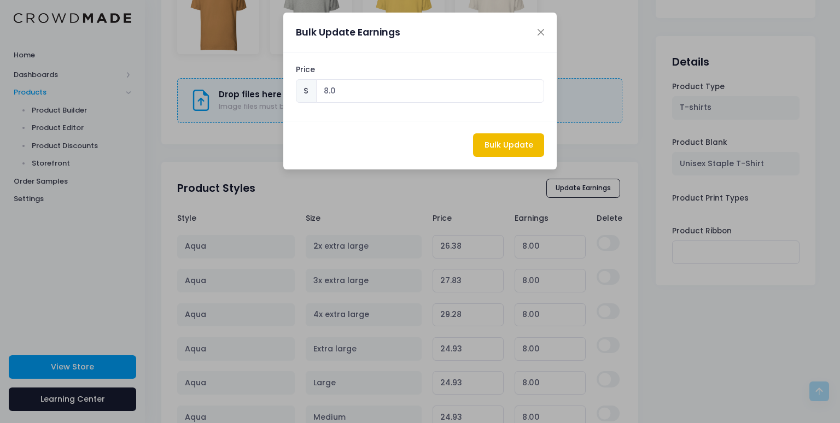
type input "29.28"
type input "8.00"
type input "24.93"
type input "8.00"
type input "24.93"
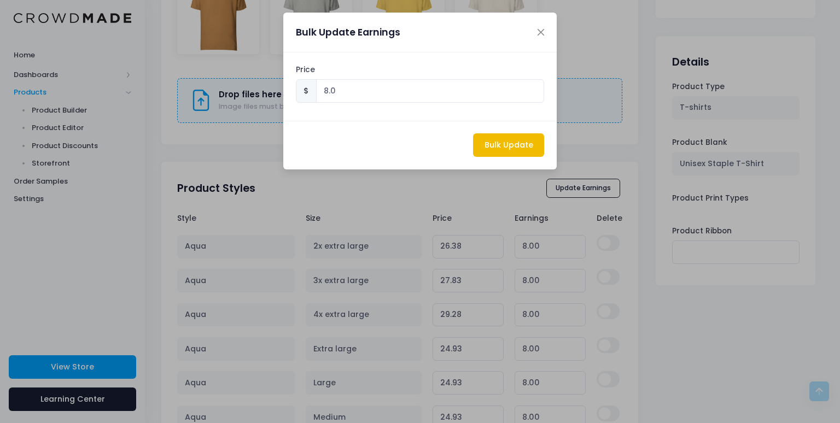
type input "8.00"
type input "24.93"
type input "8.00"
type input "24.93"
type input "8.00"
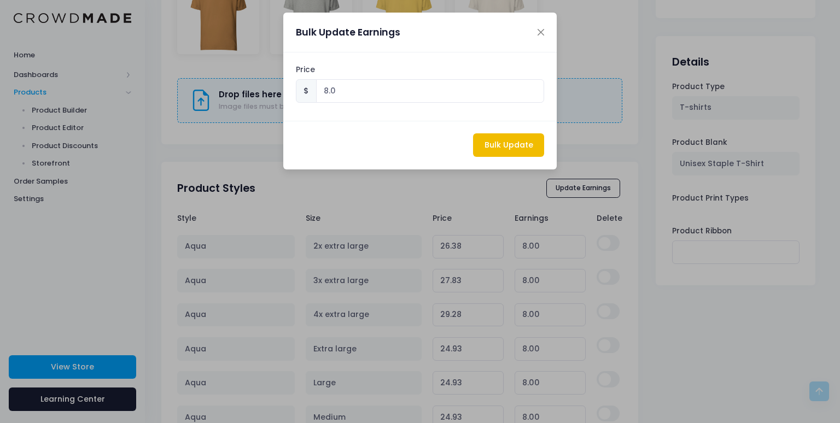
type input "24.93"
type input "8.00"
type input "26.38"
type input "8.00"
type input "27.83"
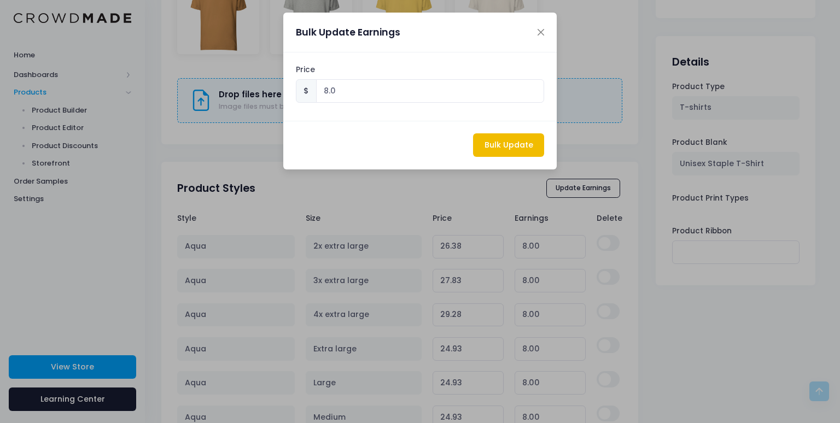
type input "8.00"
type input "29.28"
type input "8.00"
type input "24.93"
type input "8.00"
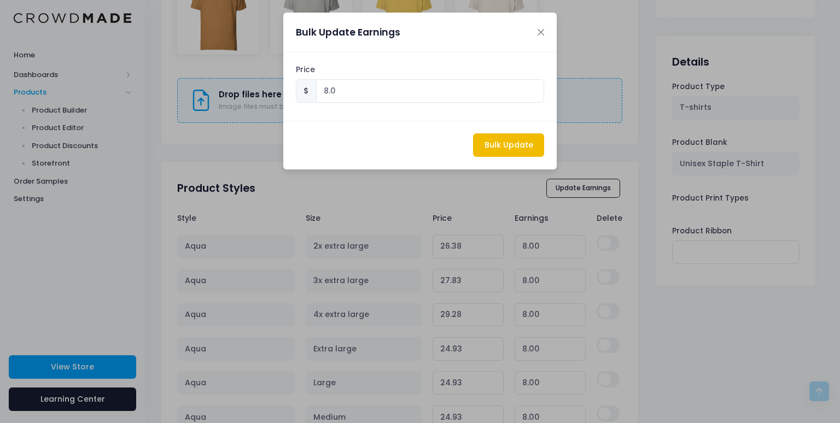
type input "24.93"
type input "8.00"
type input "24.93"
type input "8.00"
type input "24.93"
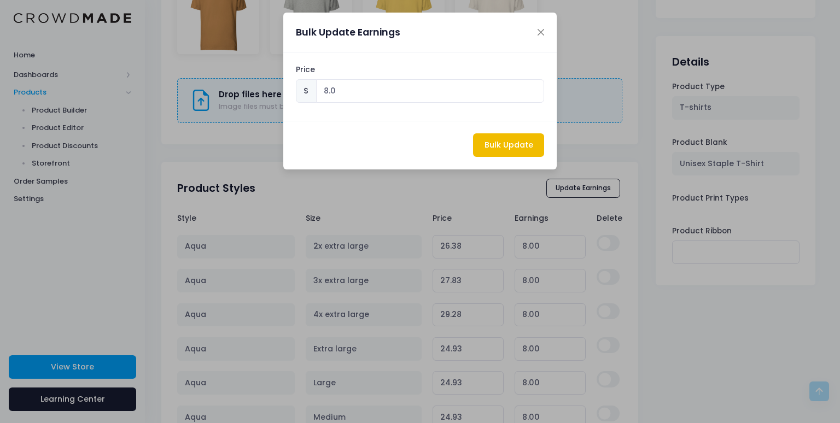
type input "8.00"
type input "24.93"
type input "8.00"
type input "24.93"
type input "8.00"
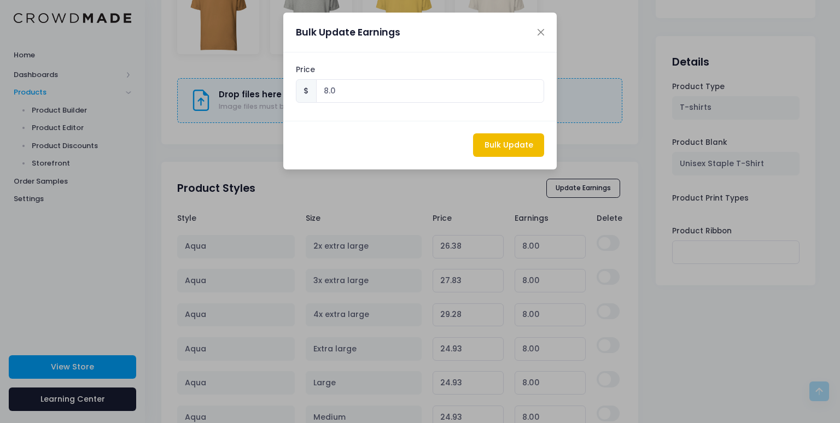
type input "24.93"
type input "8.00"
type input "24.93"
type input "8.00"
type input "24.93"
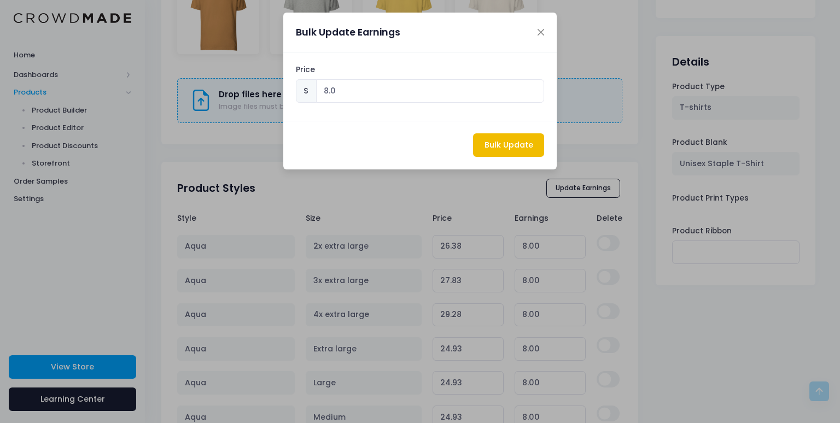
type input "8.00"
type input "24.93"
type input "8.00"
type input "26.38"
type input "8.00"
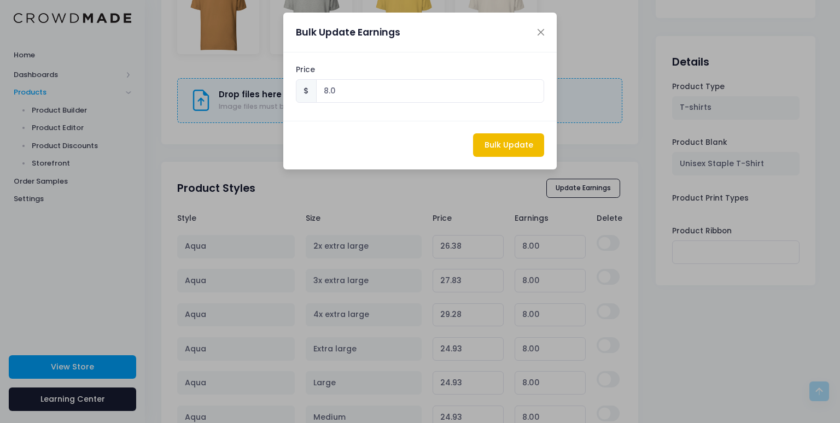
type input "27.83"
type input "8.00"
type input "29.28"
type input "8.00"
type input "24.93"
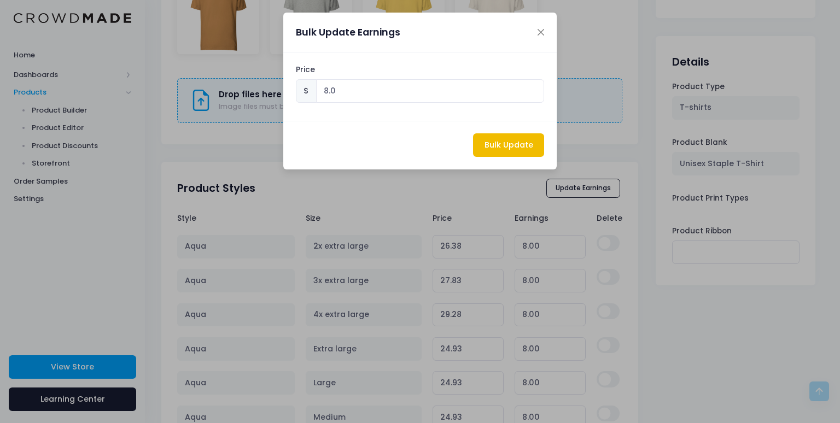
type input "8.00"
type input "24.93"
type input "8.00"
type input "24.93"
type input "8.00"
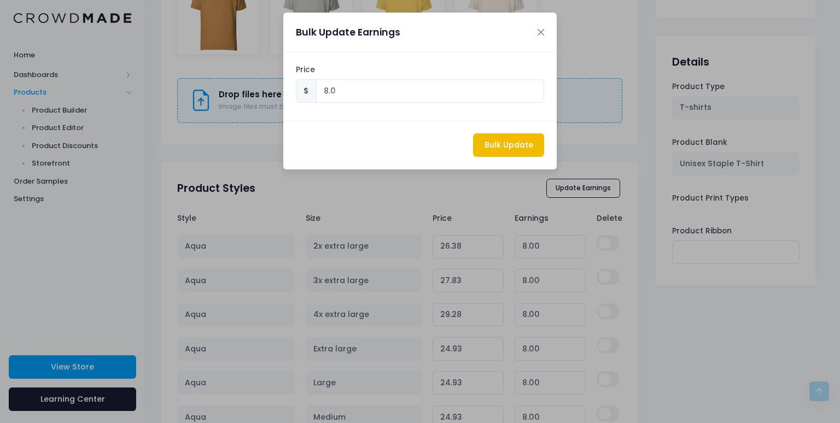
type input "24.93"
type input "8.00"
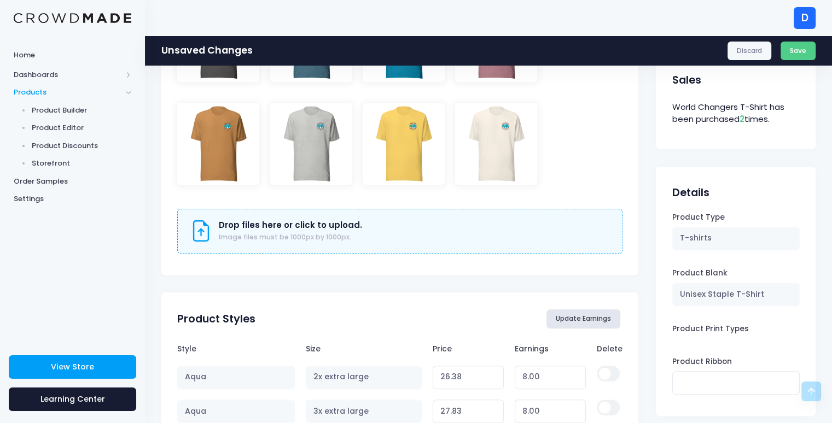
scroll to position [540, 0]
click at [804, 54] on button "Save" at bounding box center [799, 51] width 36 height 19
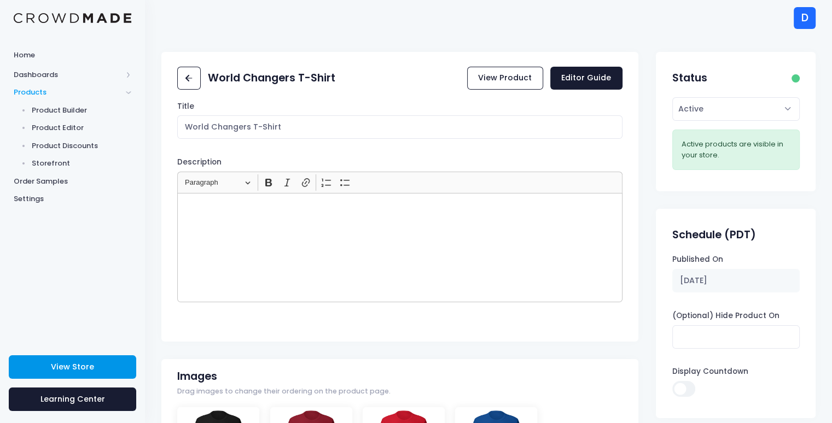
click at [79, 362] on span "View Store" at bounding box center [72, 367] width 43 height 11
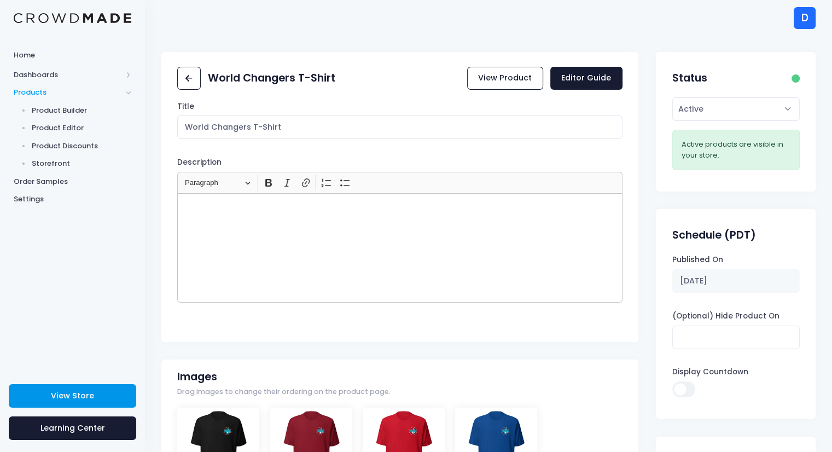
click at [50, 398] on link "View Store" at bounding box center [72, 396] width 127 height 24
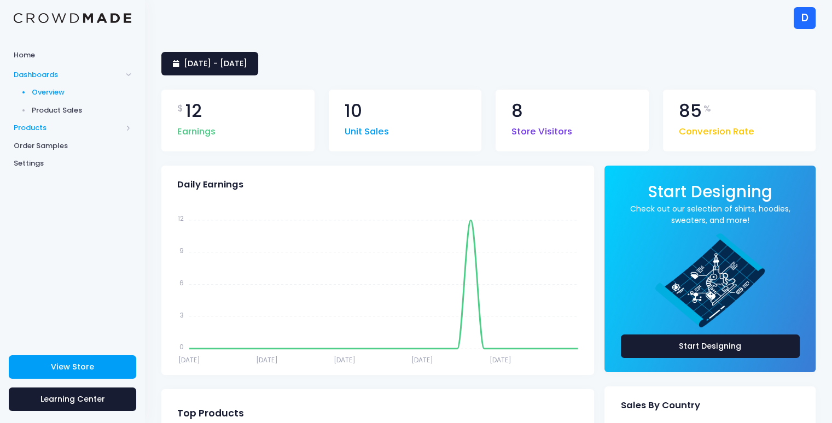
click at [118, 130] on span "Products" at bounding box center [68, 128] width 108 height 11
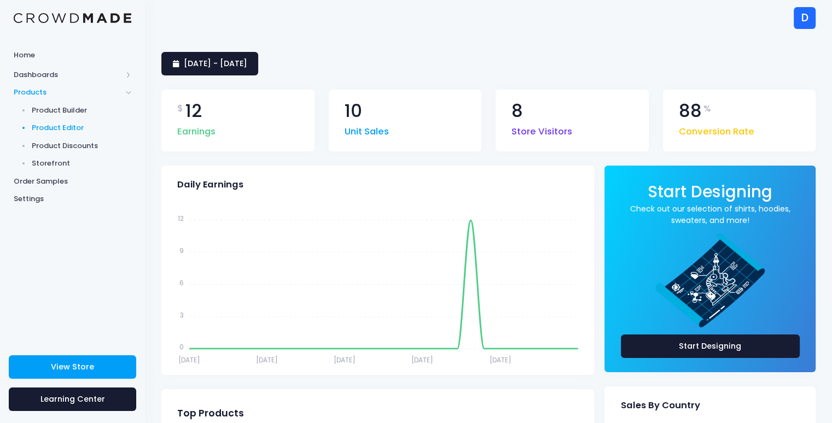
click at [59, 126] on span "Product Editor" at bounding box center [82, 128] width 100 height 11
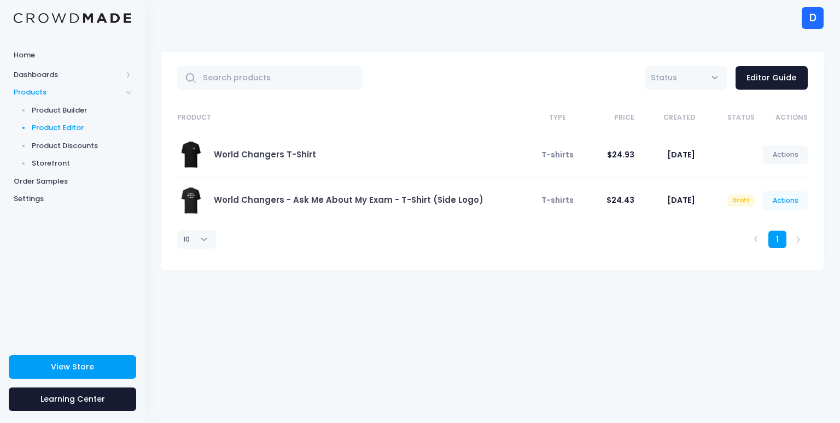
click at [775, 197] on link "Actions" at bounding box center [785, 200] width 45 height 19
click at [753, 224] on link "Edit" at bounding box center [774, 226] width 58 height 19
click at [783, 199] on link "Actions" at bounding box center [785, 200] width 45 height 19
click at [760, 226] on link "Edit" at bounding box center [774, 226] width 58 height 19
click at [779, 201] on link "Actions" at bounding box center [785, 200] width 45 height 19
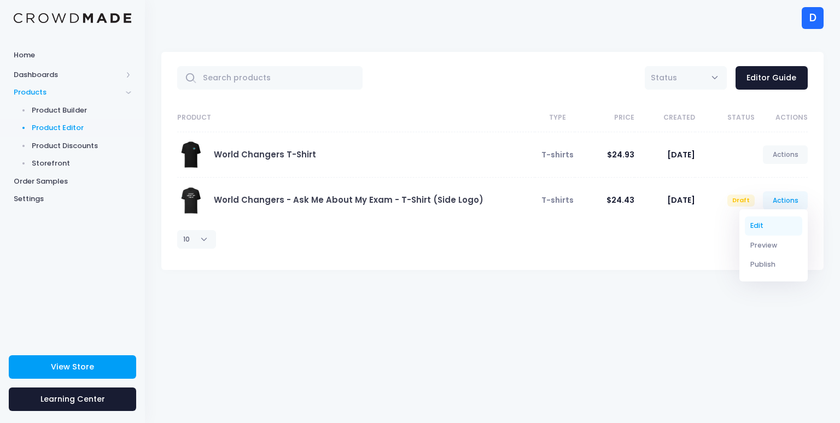
click at [751, 224] on link "Edit" at bounding box center [774, 226] width 58 height 19
click at [792, 202] on link "Actions" at bounding box center [785, 200] width 45 height 19
click at [759, 224] on link "Edit" at bounding box center [774, 226] width 58 height 19
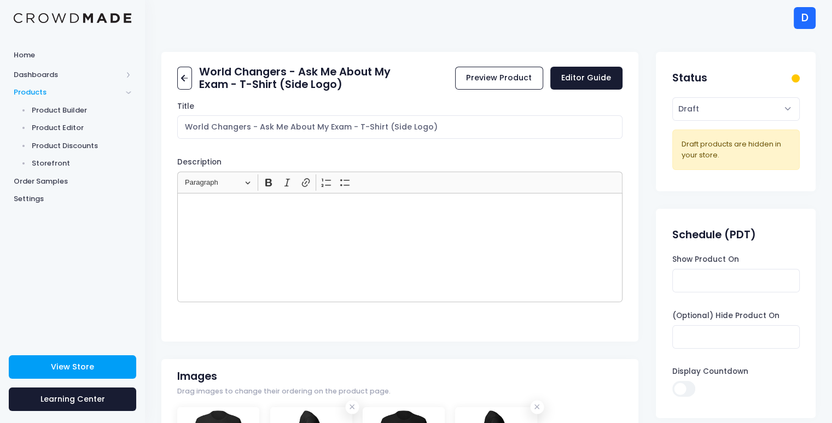
scroll to position [11, 0]
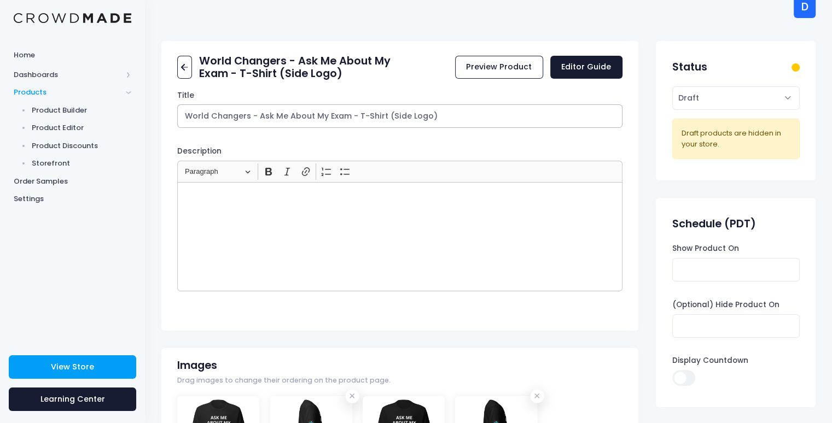
click at [443, 115] on input "World Changers - Ask Me About My Exam - T-Shirt (Side Logo)" at bounding box center [399, 116] width 445 height 24
click at [252, 116] on input "World Changers - Ask Me About My Exam - T-Sh" at bounding box center [399, 116] width 445 height 24
click at [393, 117] on input "World Changers - Ask Me About My Exam - T-Sh" at bounding box center [399, 116] width 445 height 24
click at [403, 115] on input "World Changers - Ask Me About My Exam - T-Shirt with Side Logo" at bounding box center [399, 116] width 445 height 24
click at [398, 113] on input "World Changers - Ask Me About My Exam - T-Shirt W/ Side Logo" at bounding box center [399, 116] width 445 height 24
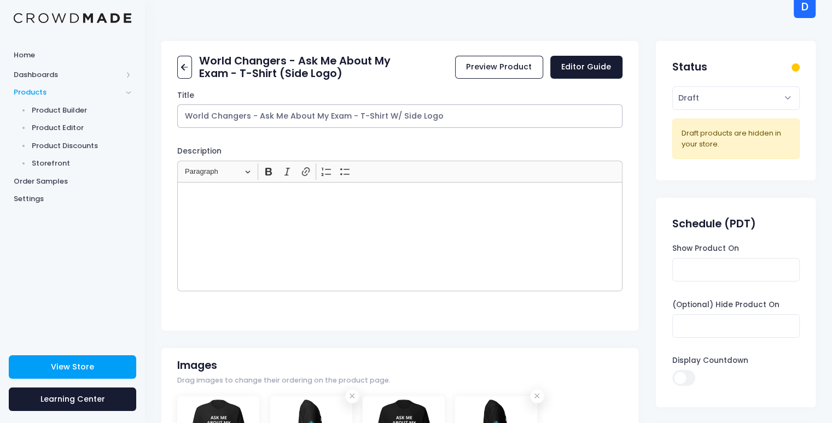
click at [398, 113] on input "World Changers - Ask Me About My Exam - T-Shirt W/ Side Logo" at bounding box center [399, 116] width 445 height 24
click at [428, 118] on input "World Changers - Ask Me About My Exam - T-Shirt (Side Logo" at bounding box center [399, 116] width 445 height 24
drag, startPoint x: 258, startPoint y: 118, endPoint x: 147, endPoint y: 121, distance: 111.6
drag, startPoint x: 324, startPoint y: 117, endPoint x: 284, endPoint y: 116, distance: 39.9
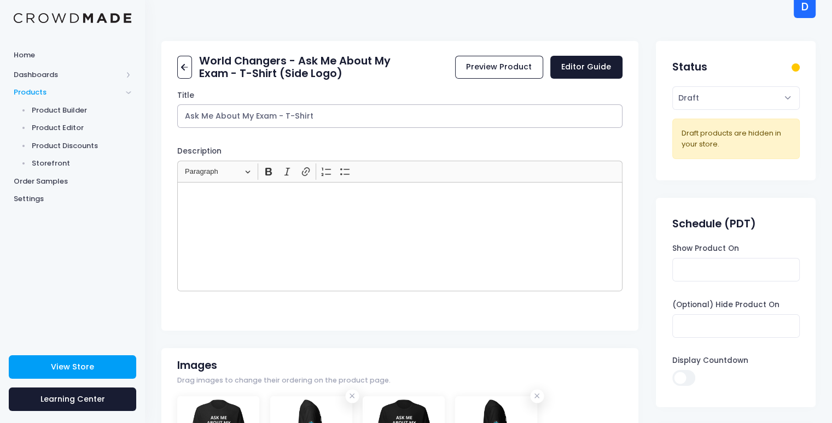
click at [284, 116] on input "Ask Me About My Exam - T-Shirt" at bounding box center [399, 116] width 445 height 24
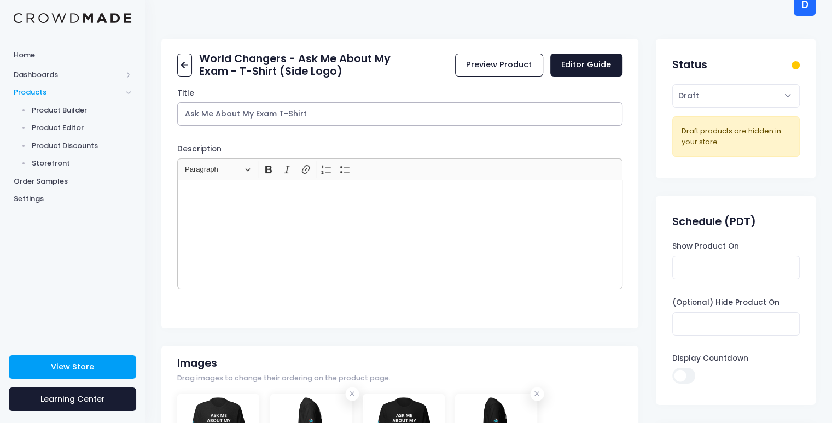
scroll to position [7, 0]
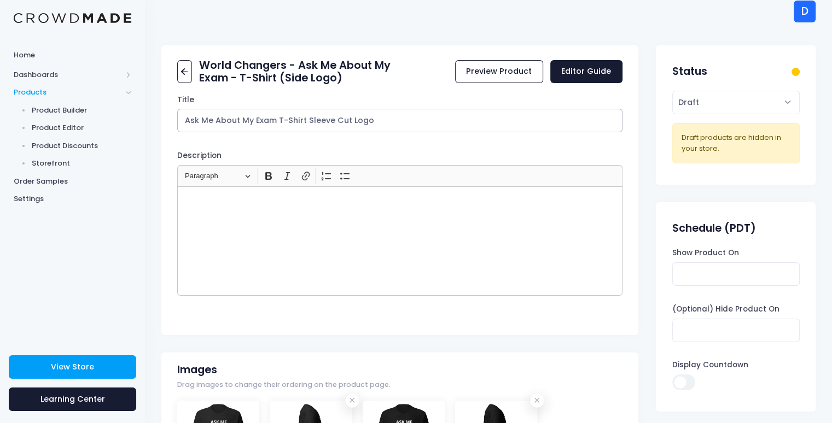
click at [306, 120] on input "Ask Me About My Exam T-Shirt Sleeve Cut Logo" at bounding box center [399, 121] width 445 height 24
click at [395, 127] on input "Ask Me About My Exam T-Shirt (Sleeve Cut Logo" at bounding box center [399, 121] width 445 height 24
drag, startPoint x: 389, startPoint y: 126, endPoint x: 308, endPoint y: 123, distance: 81.0
click at [308, 123] on input "Ask Me About My Exam T-Shirt (Sleeve Cut Logo)" at bounding box center [399, 121] width 445 height 24
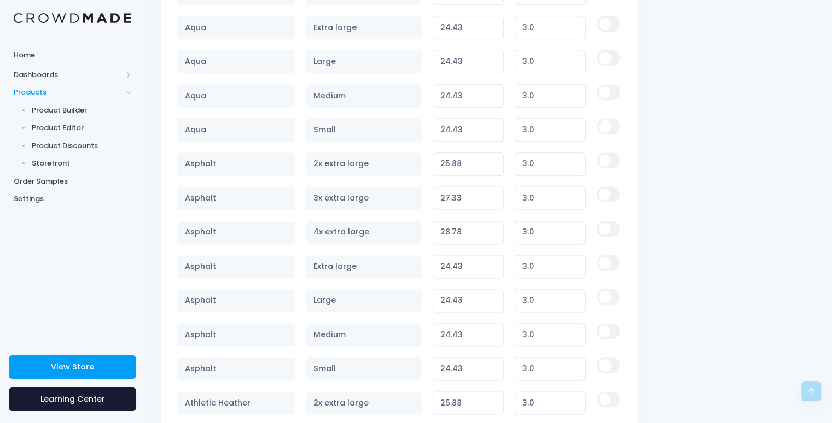
scroll to position [1183, 0]
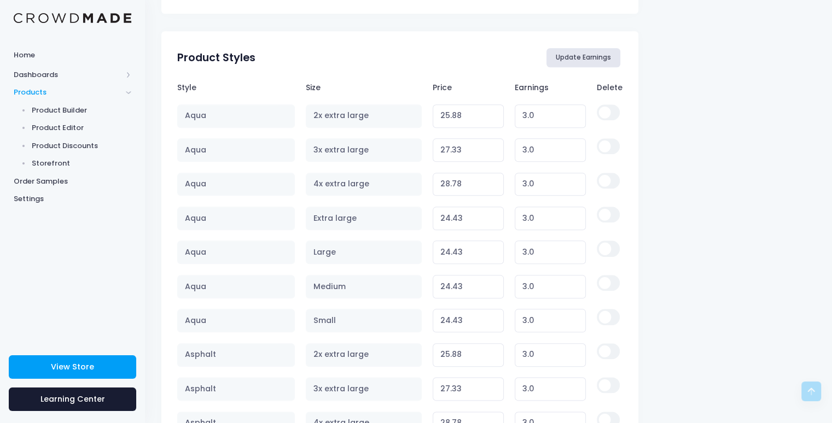
type input "Ask Me About My Exam T-Shirt - Sleeve Cut Logo"
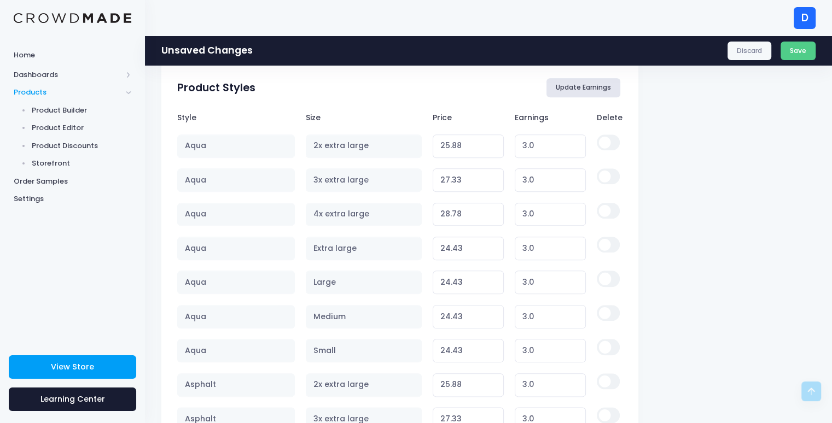
click at [578, 91] on button "Update Earnings" at bounding box center [583, 87] width 74 height 19
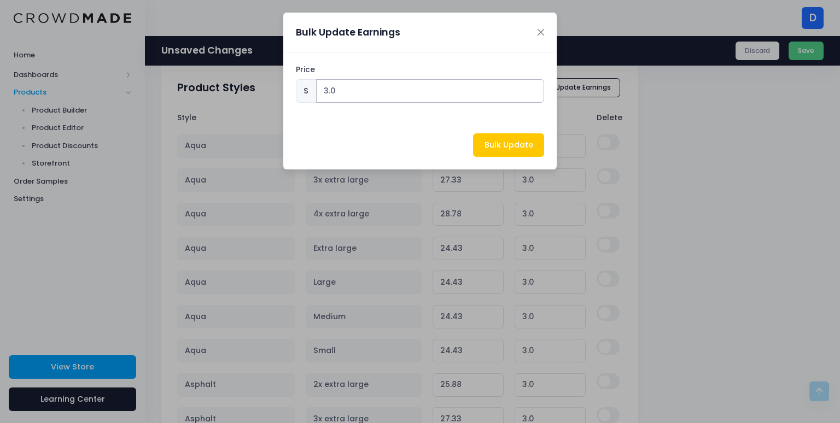
click at [326, 90] on input "3.0" at bounding box center [430, 91] width 229 height 24
type input "4.50"
click at [496, 143] on button "Bulk Update" at bounding box center [508, 145] width 71 height 24
type input "27.38"
type input "4.50"
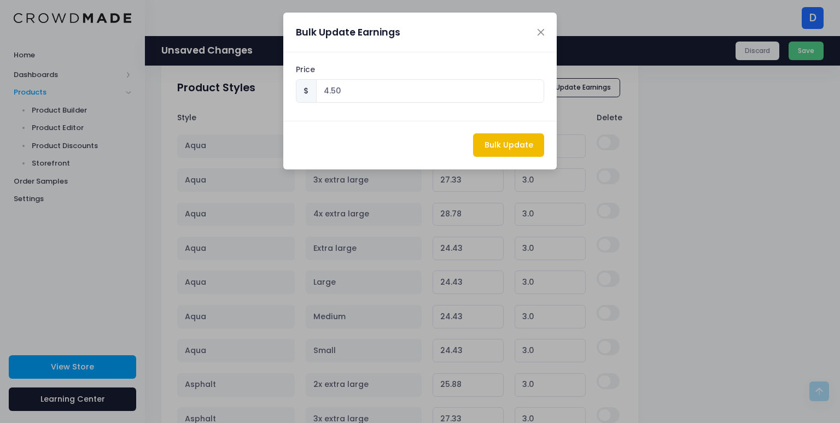
type input "28.83"
type input "4.50"
type input "30.28"
type input "4.50"
type input "25.93"
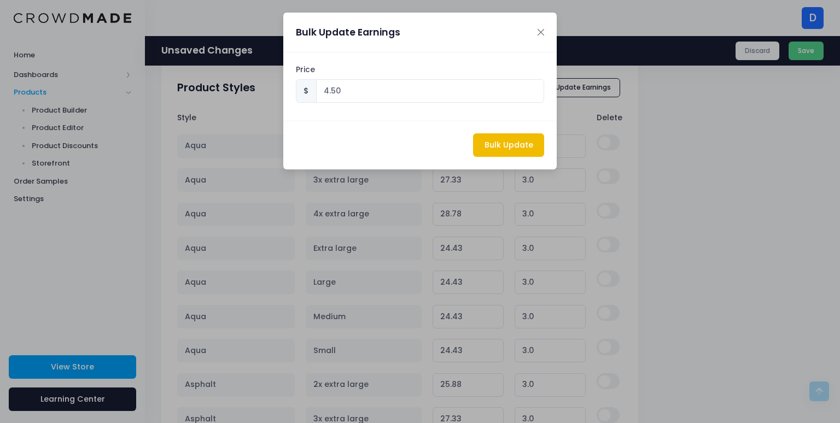
type input "4.50"
type input "25.93"
type input "4.50"
type input "25.93"
type input "4.50"
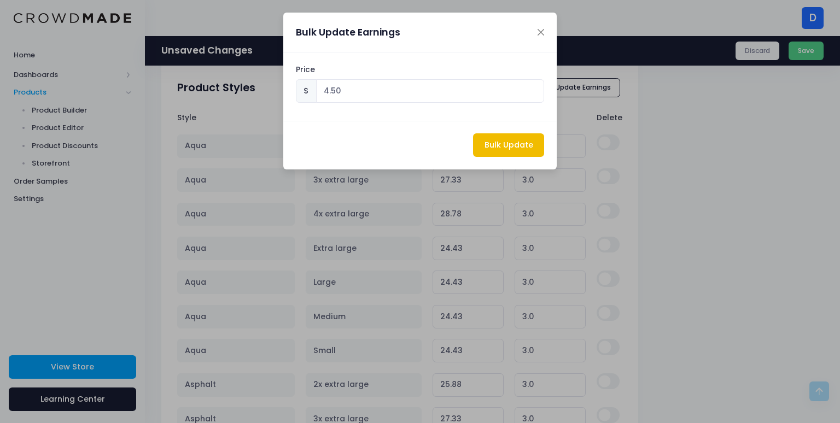
type input "25.93"
type input "4.50"
type input "27.38"
type input "4.50"
type input "28.83"
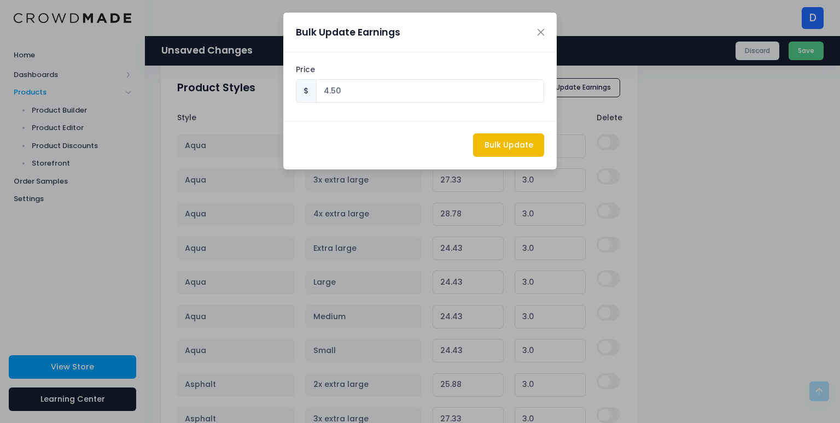
type input "4.50"
type input "30.28"
type input "4.50"
type input "25.93"
type input "4.50"
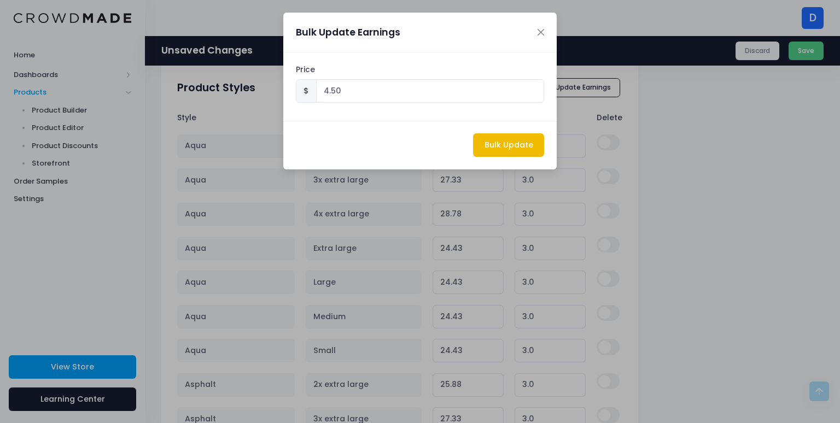
type input "25.93"
type input "4.50"
type input "25.93"
type input "4.50"
type input "25.93"
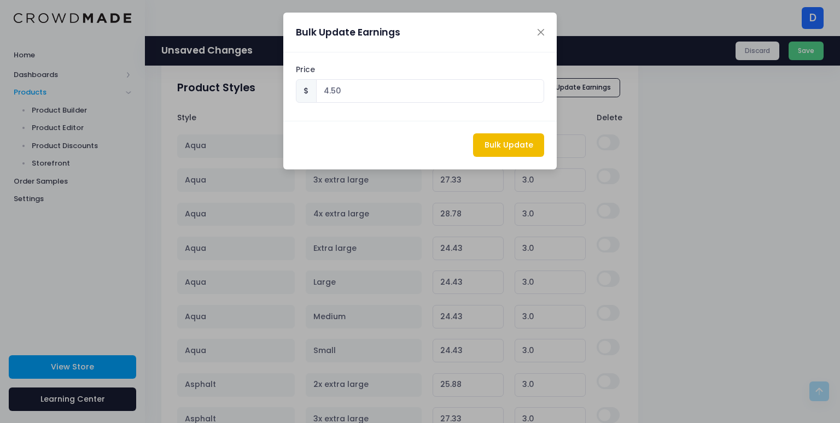
type input "4.50"
type input "27.38"
type input "4.50"
type input "28.83"
type input "4.50"
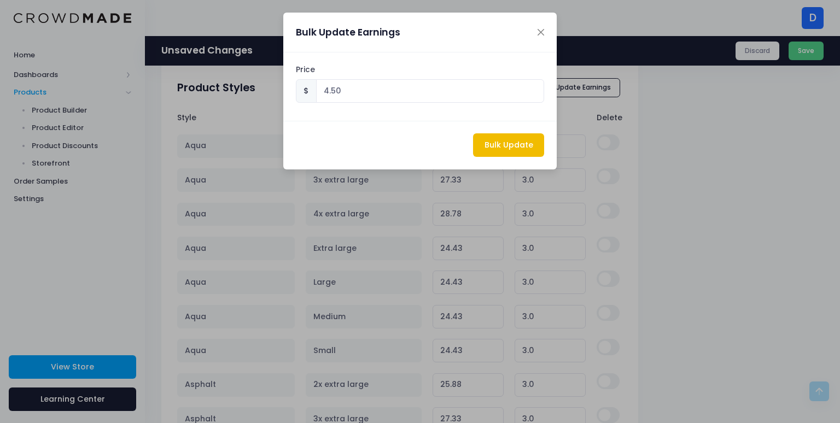
type input "30.28"
type input "4.50"
type input "31.73"
type input "4.50"
type input "26.13"
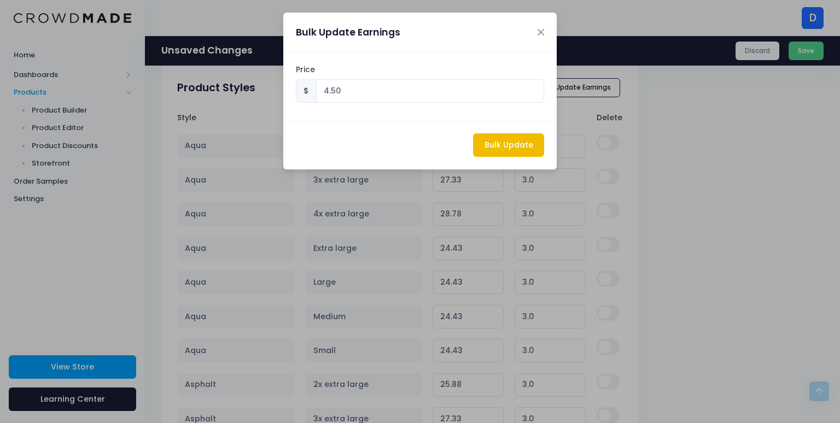
type input "4.50"
type input "26.13"
type input "4.50"
type input "26.13"
type input "4.50"
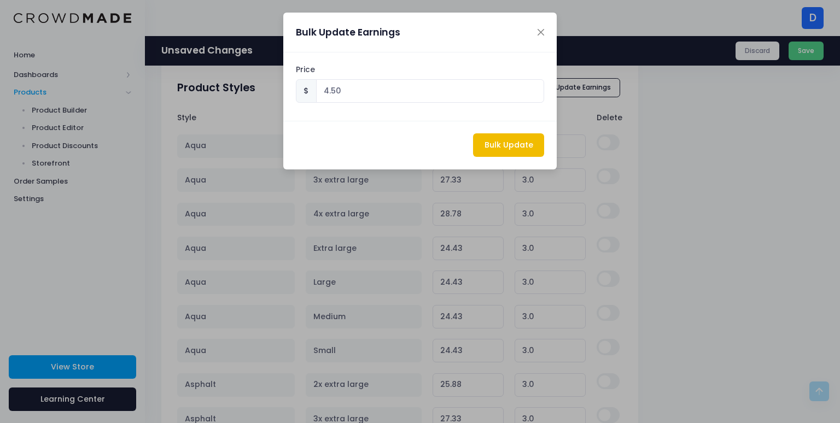
type input "26.13"
type input "4.50"
type input "26.13"
type input "4.50"
type input "27.58"
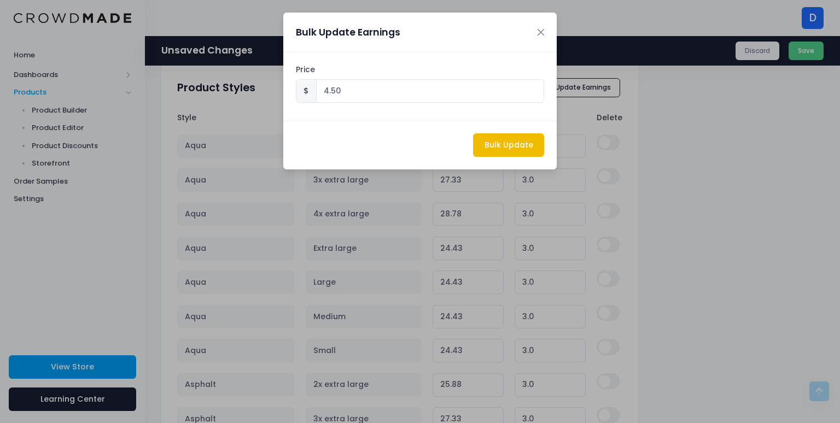
type input "4.50"
type input "28.83"
type input "4.50"
type input "30.28"
type input "4.50"
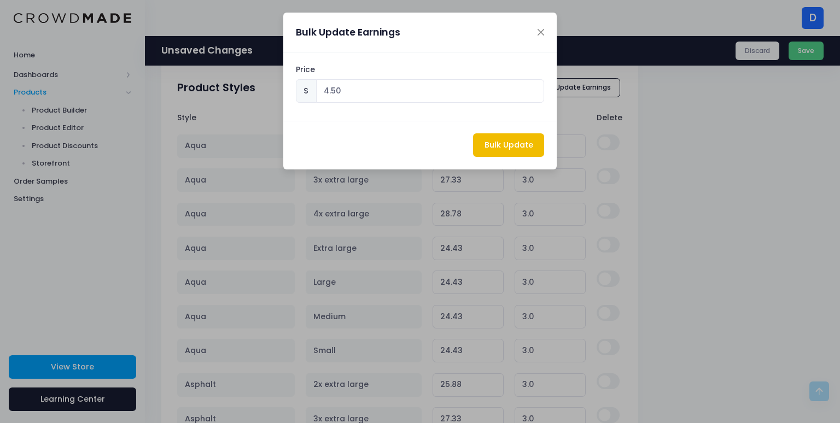
type input "31.73"
type input "4.50"
type input "25.93"
type input "4.50"
type input "26.13"
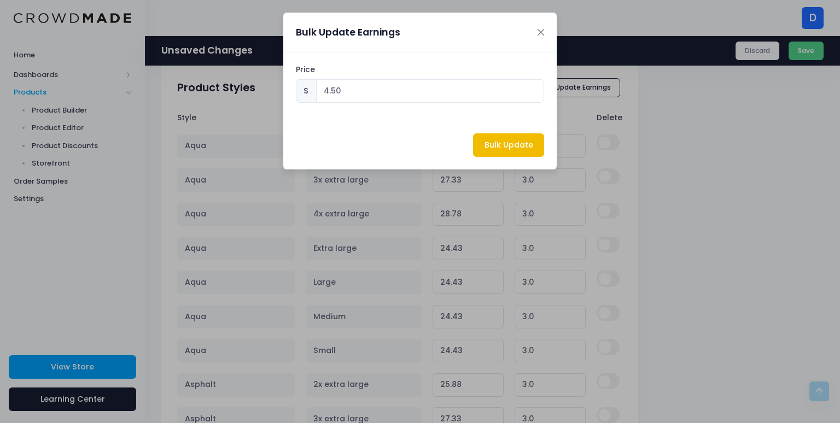
type input "4.50"
type input "25.93"
type input "4.50"
type input "25.93"
type input "4.50"
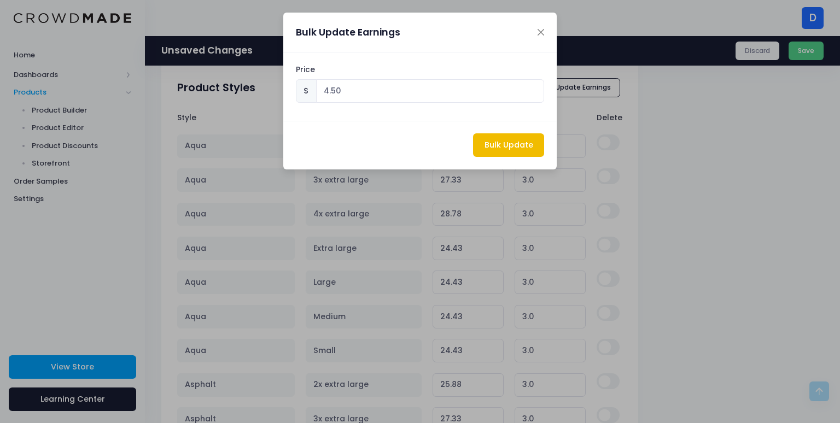
type input "26.13"
type input "4.50"
type input "27.58"
type input "4.50"
type input "28.83"
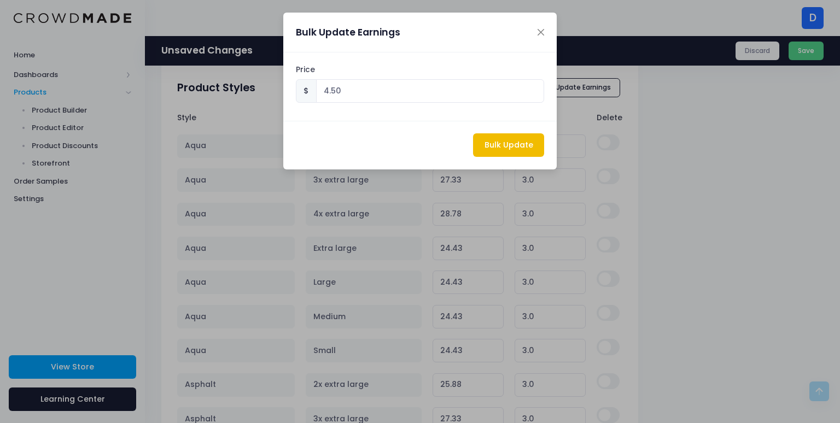
type input "4.50"
type input "30.28"
type input "4.50"
type input "31.73"
type input "4.50"
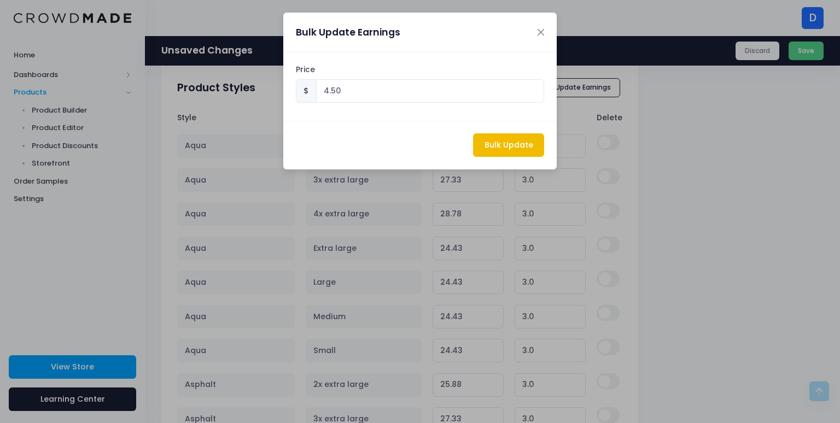
type input "25.93"
type input "4.50"
type input "26.13"
type input "4.50"
type input "25.93"
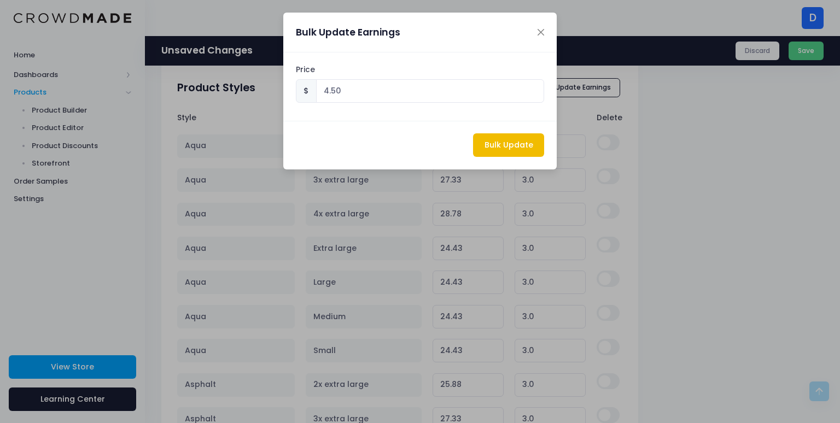
type input "4.50"
type input "25.93"
type input "4.50"
type input "26.13"
type input "4.50"
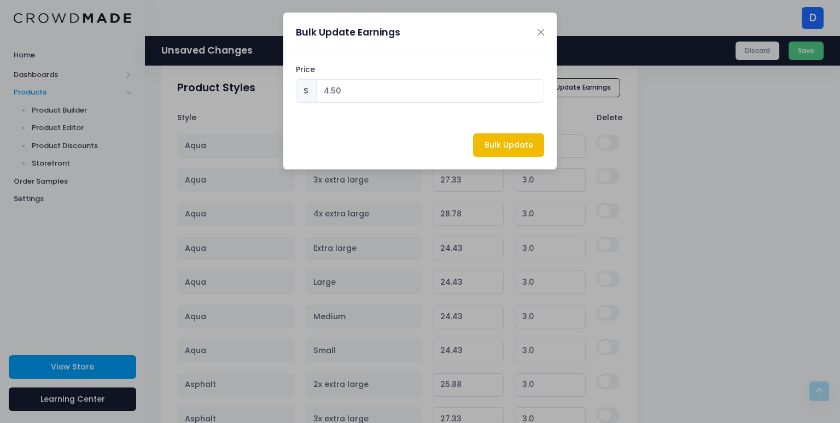
type input "27.38"
type input "4.50"
type input "25.93"
type input "4.50"
type input "25.93"
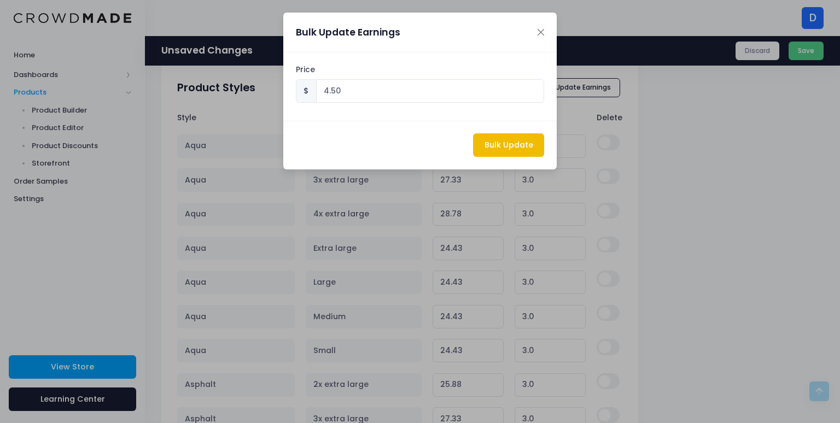
type input "4.50"
type input "25.93"
type input "4.50"
type input "25.93"
type input "4.50"
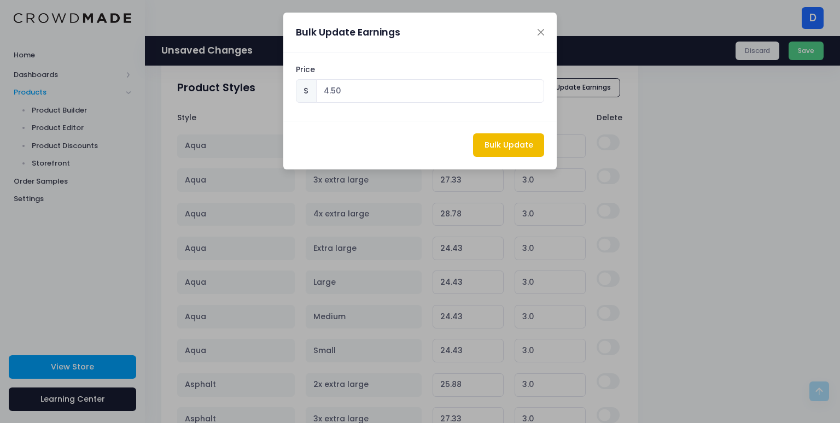
type input "25.93"
type input "4.50"
type input "27.38"
type input "4.50"
type input "28.83"
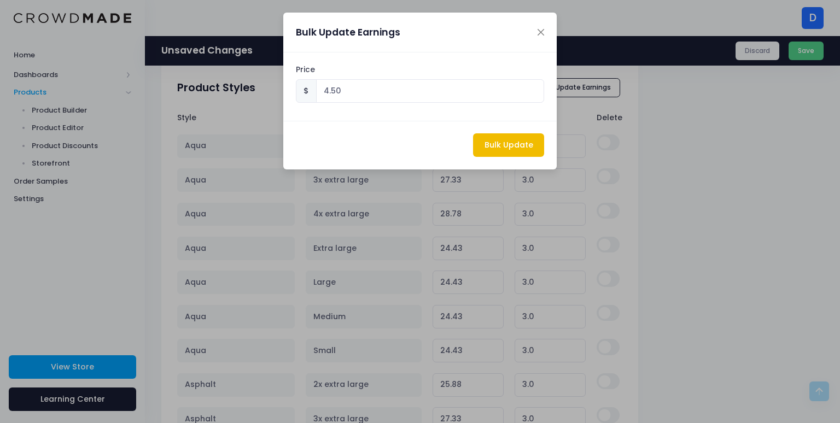
type input "4.50"
type input "30.28"
type input "4.50"
type input "25.93"
type input "4.50"
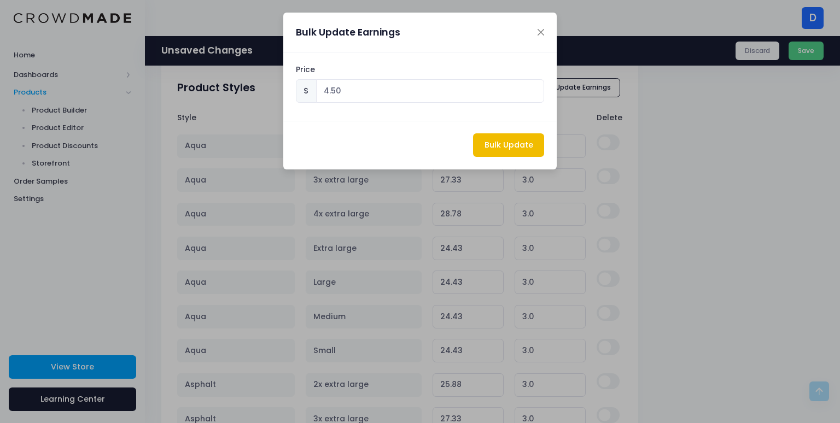
type input "25.93"
type input "4.50"
type input "25.93"
type input "4.50"
type input "25.93"
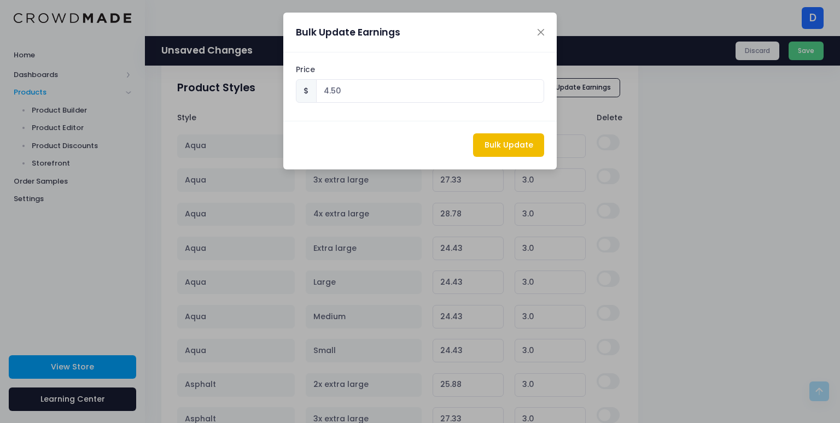
type input "4.50"
type input "27.38"
type input "4.50"
type input "25.93"
type input "4.50"
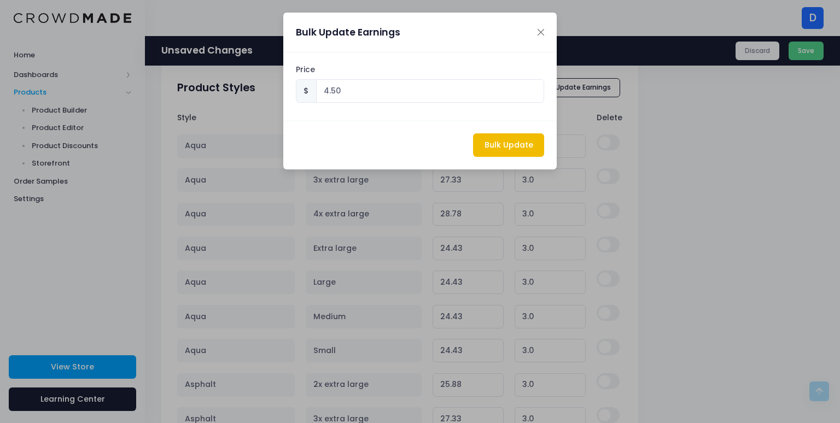
type input "25.93"
type input "4.50"
type input "25.93"
type input "4.50"
type input "25.93"
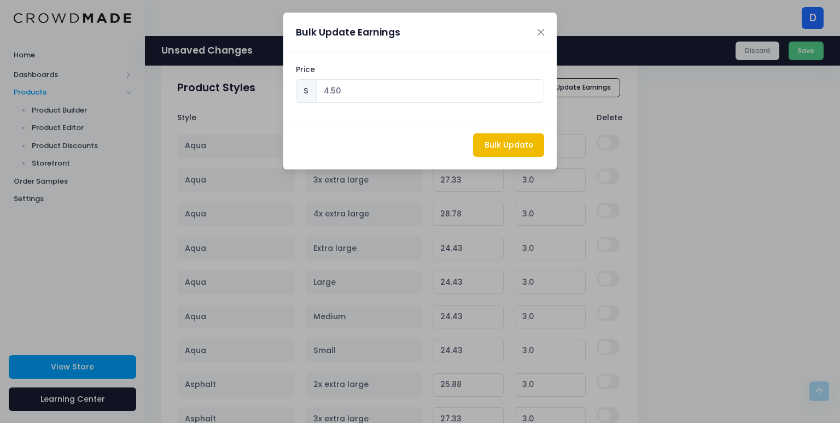
type input "4.50"
type input "27.58"
type input "4.50"
type input "28.83"
type input "4.50"
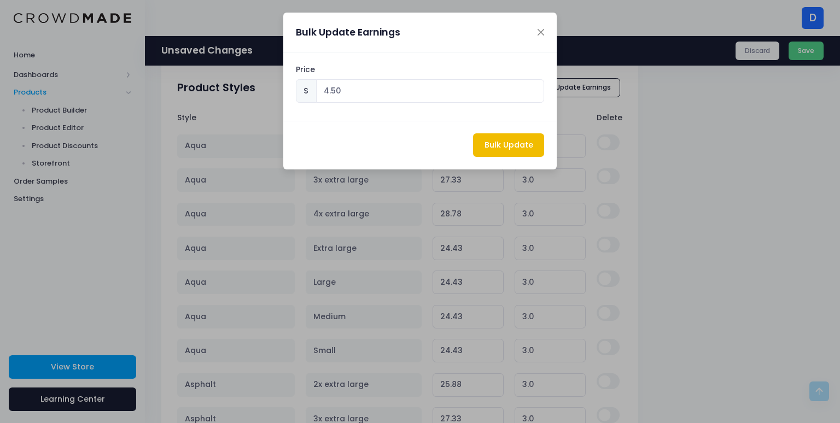
type input "30.28"
type input "4.50"
type input "31.73"
type input "4.50"
type input "26.13"
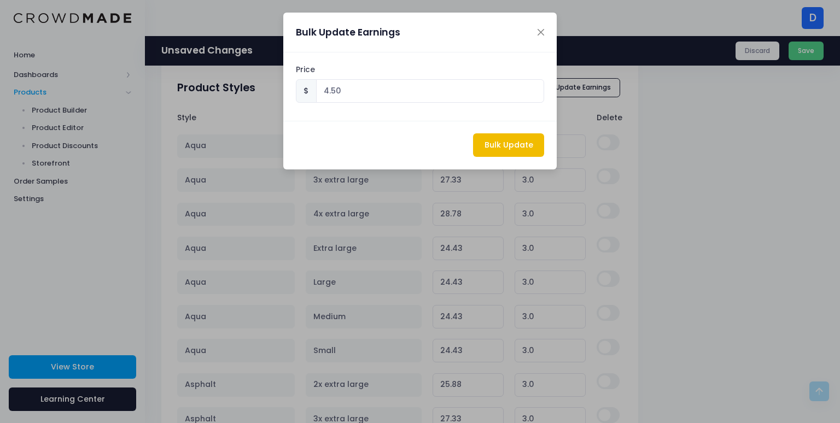
type input "4.50"
type input "25.93"
type input "4.50"
type input "26.13"
type input "4.50"
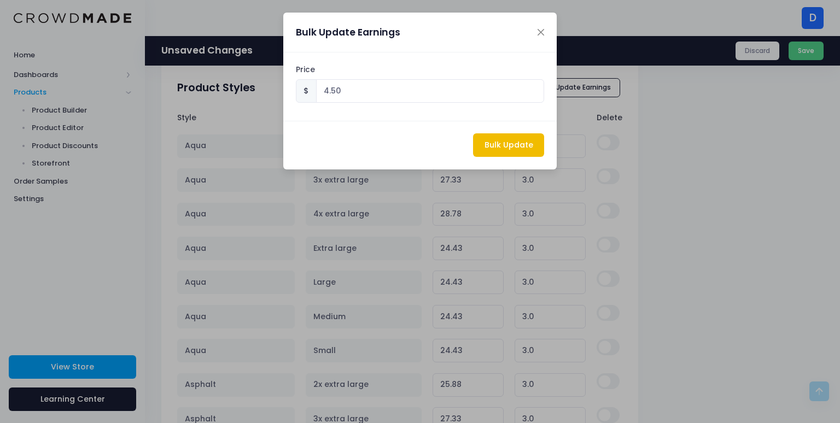
type input "26.13"
type input "4.50"
type input "26.13"
type input "4.50"
type input "27.38"
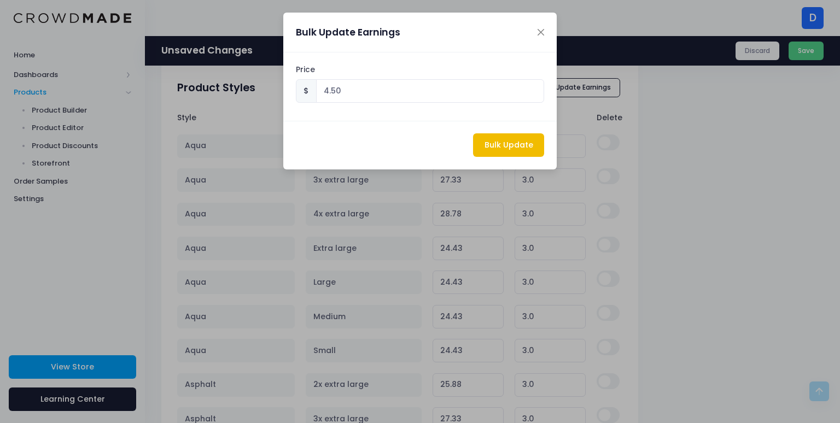
type input "4.50"
type input "28.83"
type input "4.50"
type input "30.28"
type input "4.50"
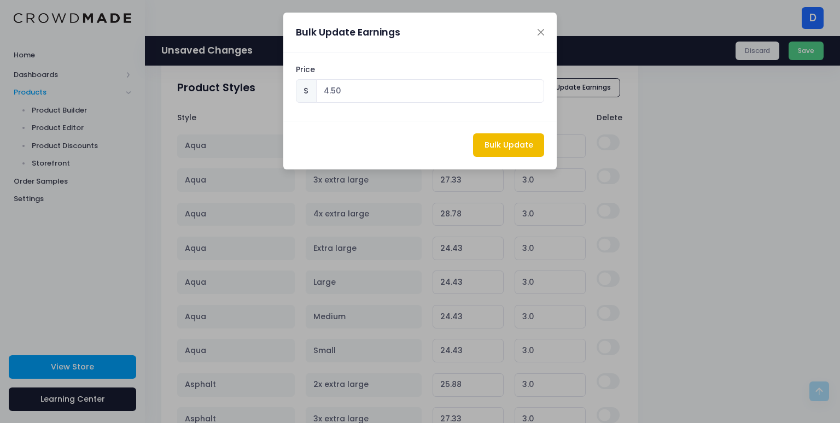
type input "25.93"
type input "4.50"
type input "25.93"
type input "4.50"
type input "25.93"
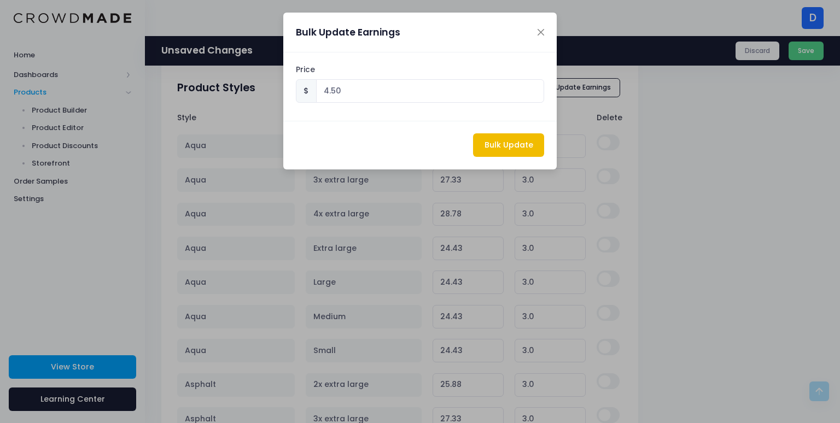
type input "4.50"
type input "25.93"
type input "4.50"
type input "25.93"
type input "4.50"
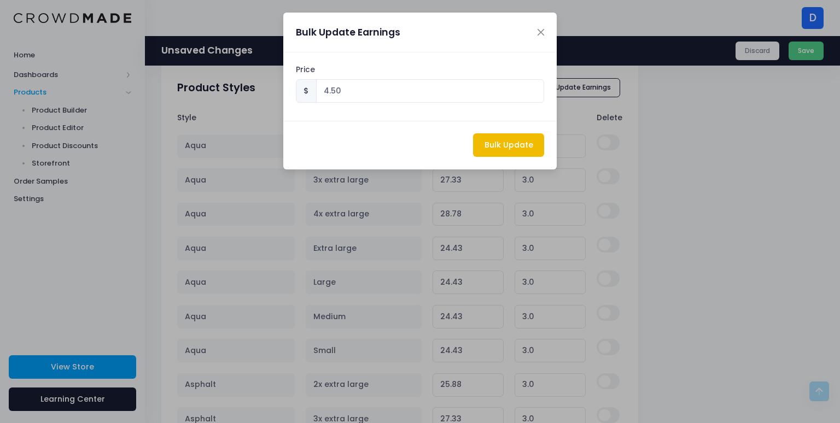
type input "27.38"
type input "4.50"
type input "28.83"
type input "4.50"
type input "30.28"
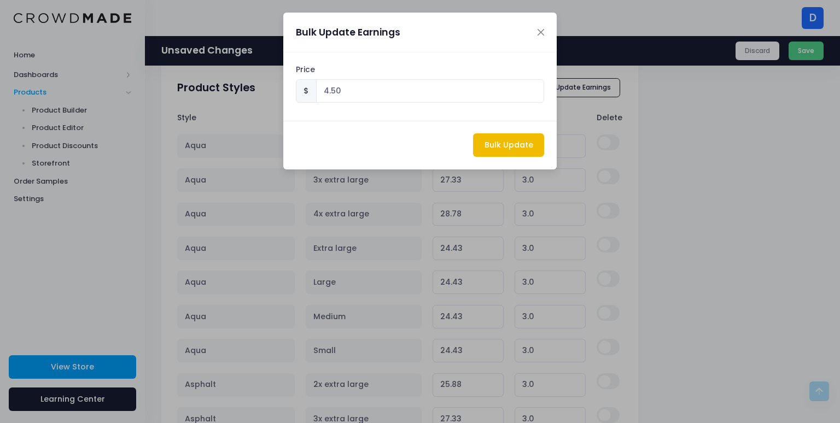
type input "4.50"
type input "25.93"
type input "4.50"
type input "25.93"
type input "4.50"
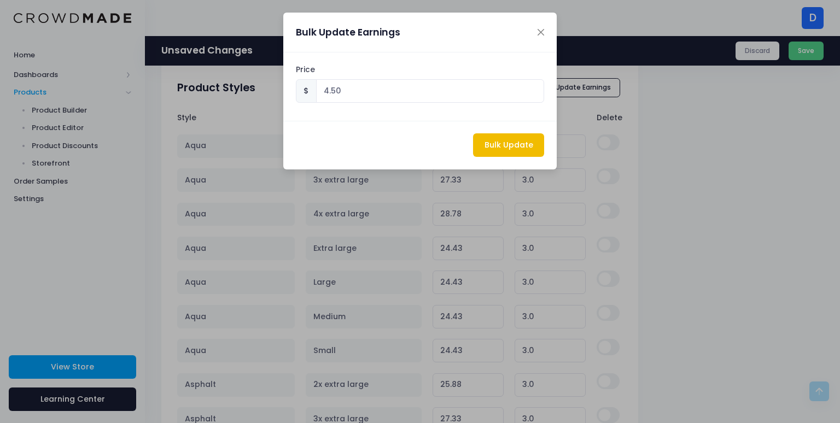
type input "25.93"
type input "4.50"
type input "25.93"
type input "4.50"
type input "25.93"
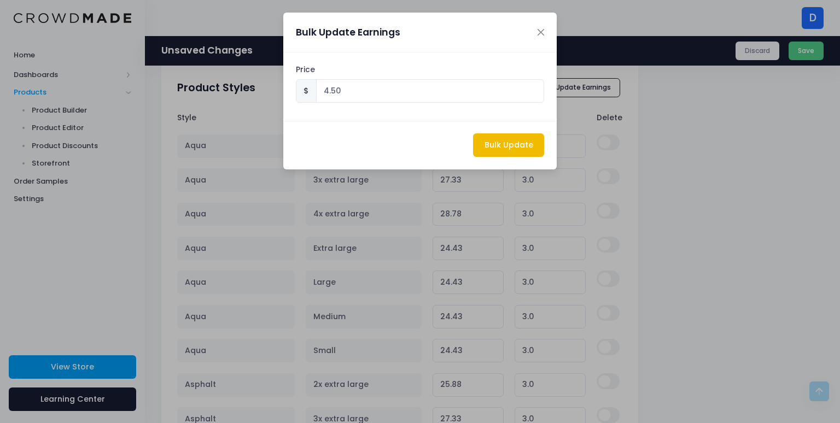
type input "4.50"
type input "25.93"
type input "4.50"
type input "25.93"
type input "4.50"
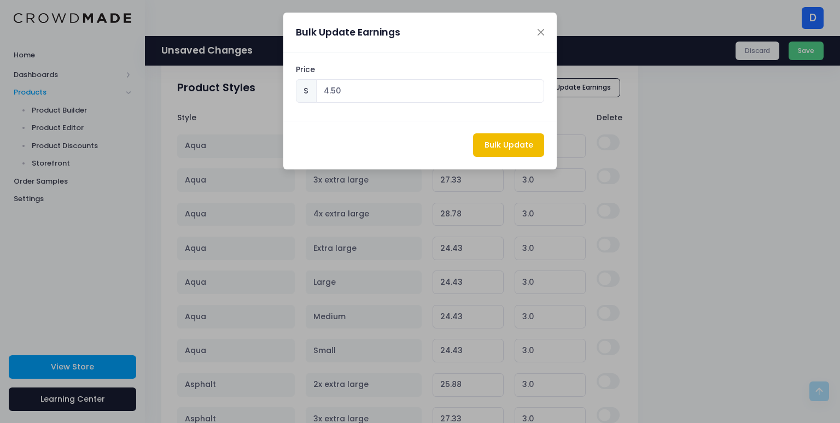
type input "25.93"
type input "4.50"
type input "25.93"
type input "4.50"
type input "25.93"
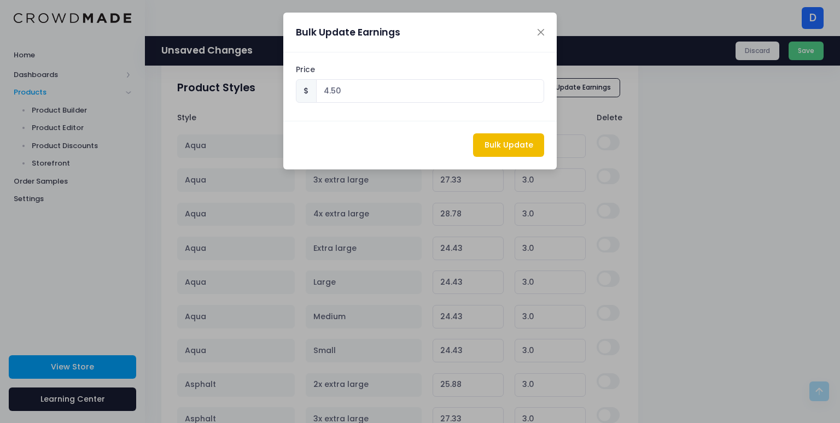
type input "4.50"
type input "27.38"
type input "4.50"
type input "28.83"
type input "4.50"
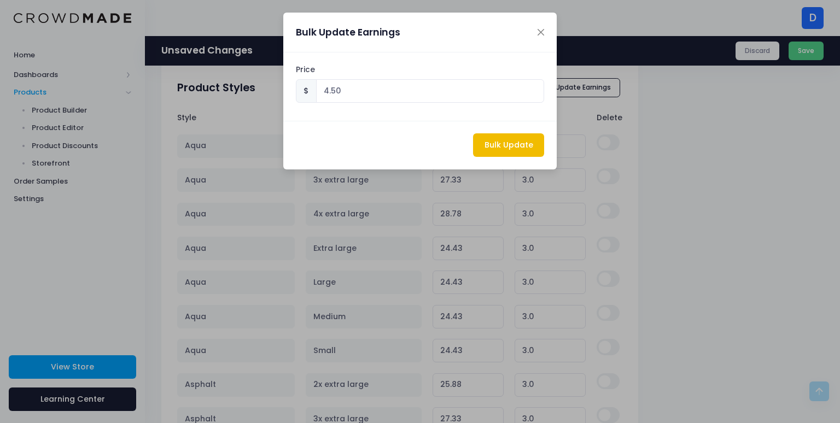
type input "30.28"
type input "4.50"
type input "25.93"
type input "4.50"
type input "25.93"
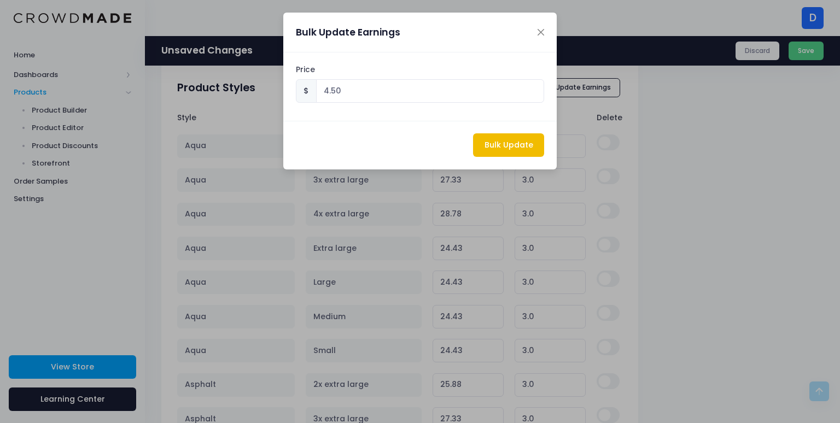
type input "4.50"
type input "25.93"
type input "4.50"
type input "25.93"
type input "4.50"
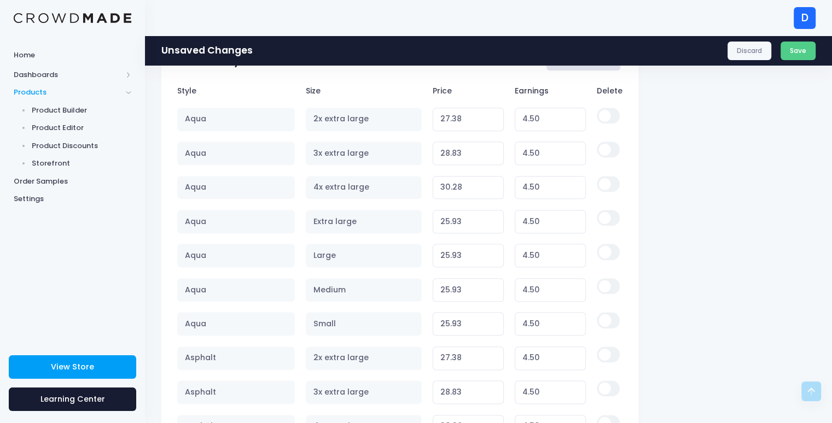
scroll to position [1007, 0]
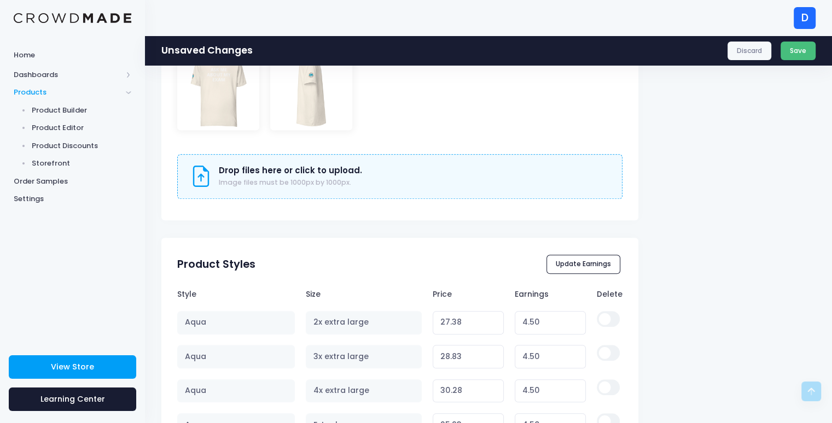
click at [796, 52] on button "Save" at bounding box center [799, 51] width 36 height 19
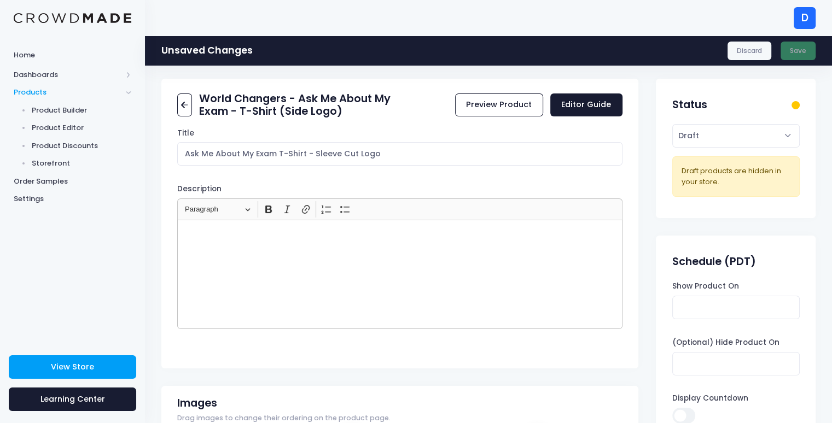
scroll to position [0, 0]
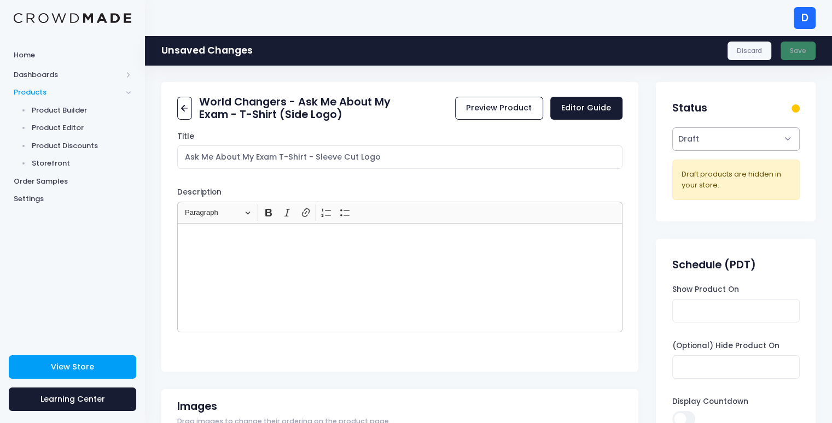
click at [718, 135] on select "Active Draft" at bounding box center [735, 139] width 127 height 24
select select "active"
click at [672, 127] on select "Active Draft" at bounding box center [735, 139] width 127 height 24
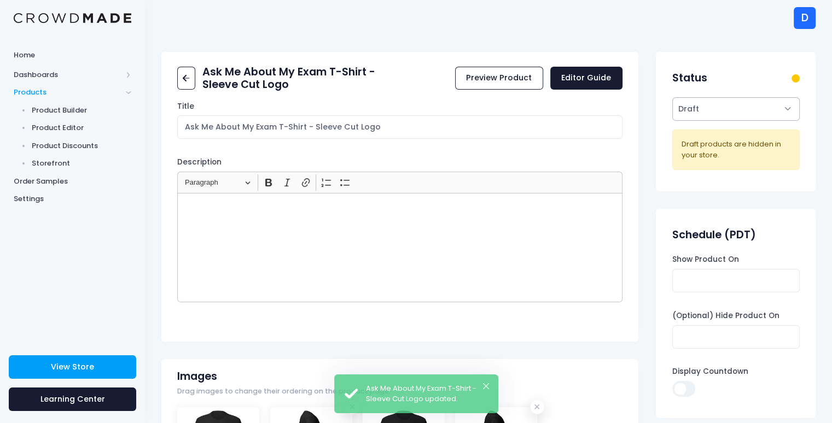
click at [711, 108] on select "Active Draft" at bounding box center [735, 109] width 127 height 24
select select "active"
click at [672, 121] on select "Active Draft" at bounding box center [735, 109] width 127 height 24
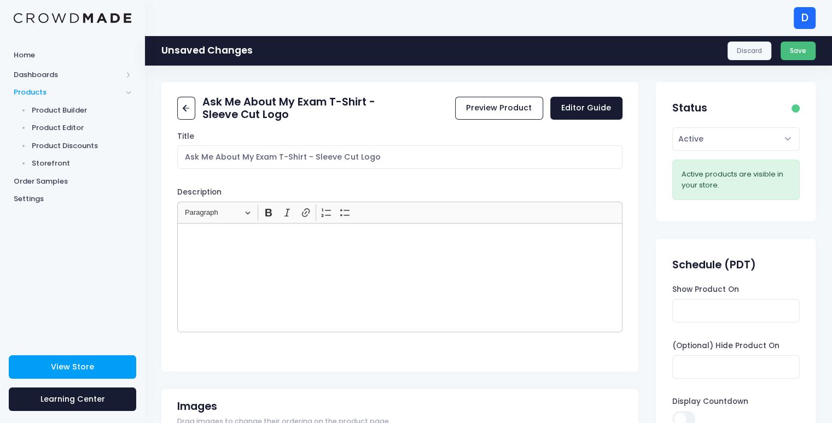
click at [797, 51] on button "Save" at bounding box center [799, 51] width 36 height 19
click at [63, 366] on span "View Store" at bounding box center [72, 367] width 43 height 11
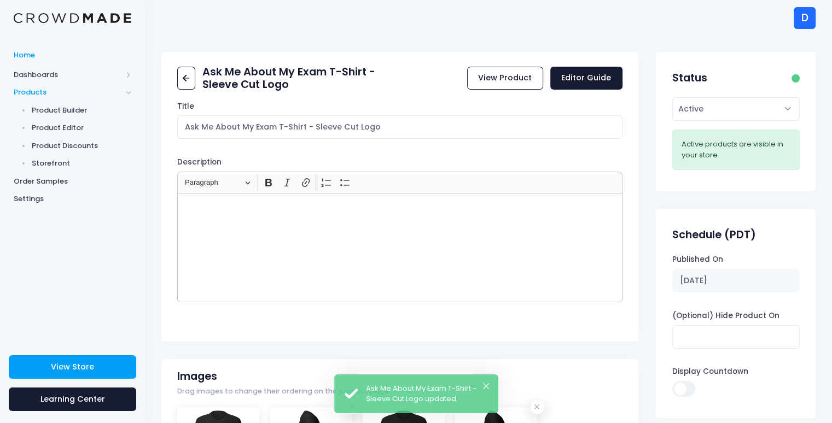
click at [35, 55] on span "Home" at bounding box center [73, 55] width 118 height 11
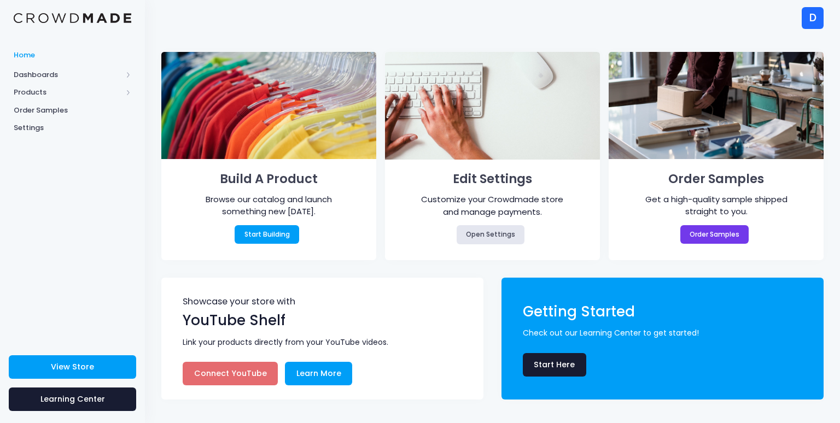
click at [816, 18] on div "D" at bounding box center [813, 18] width 22 height 22
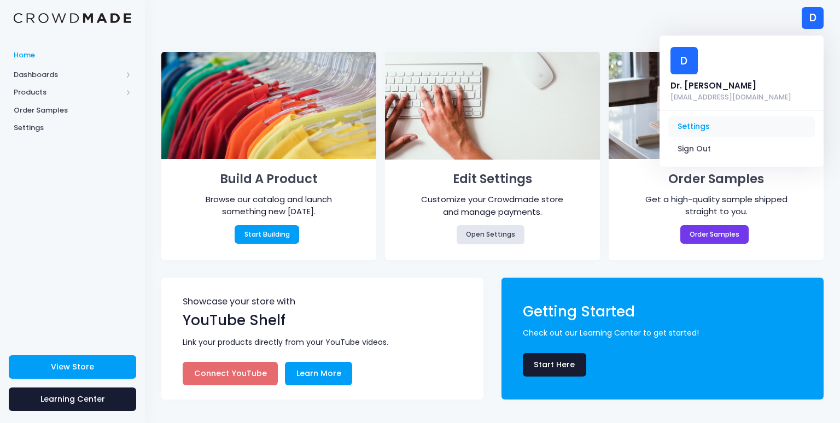
click at [691, 117] on link "Settings" at bounding box center [741, 127] width 147 height 21
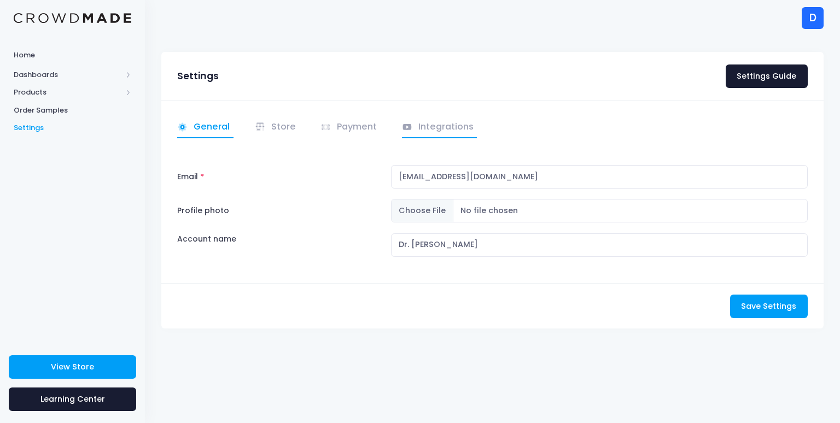
click at [424, 126] on link "Integrations" at bounding box center [439, 127] width 75 height 21
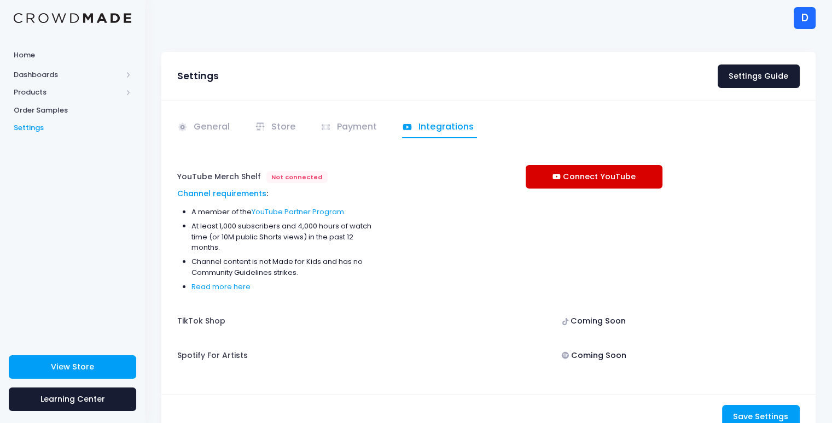
click at [555, 177] on icon at bounding box center [557, 177] width 11 height 0
